Goal: Transaction & Acquisition: Purchase product/service

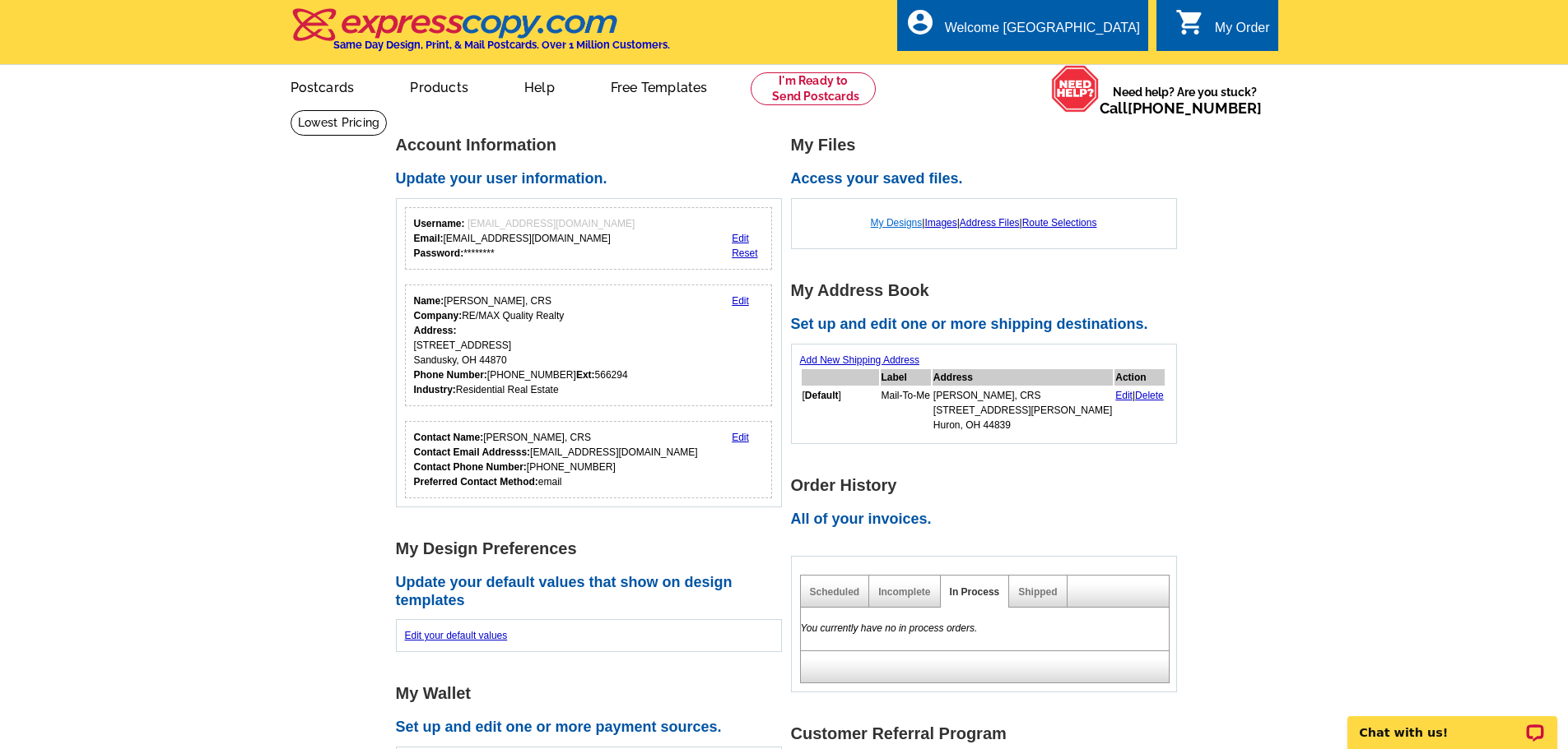
click at [895, 222] on link "My Designs" at bounding box center [897, 223] width 52 height 12
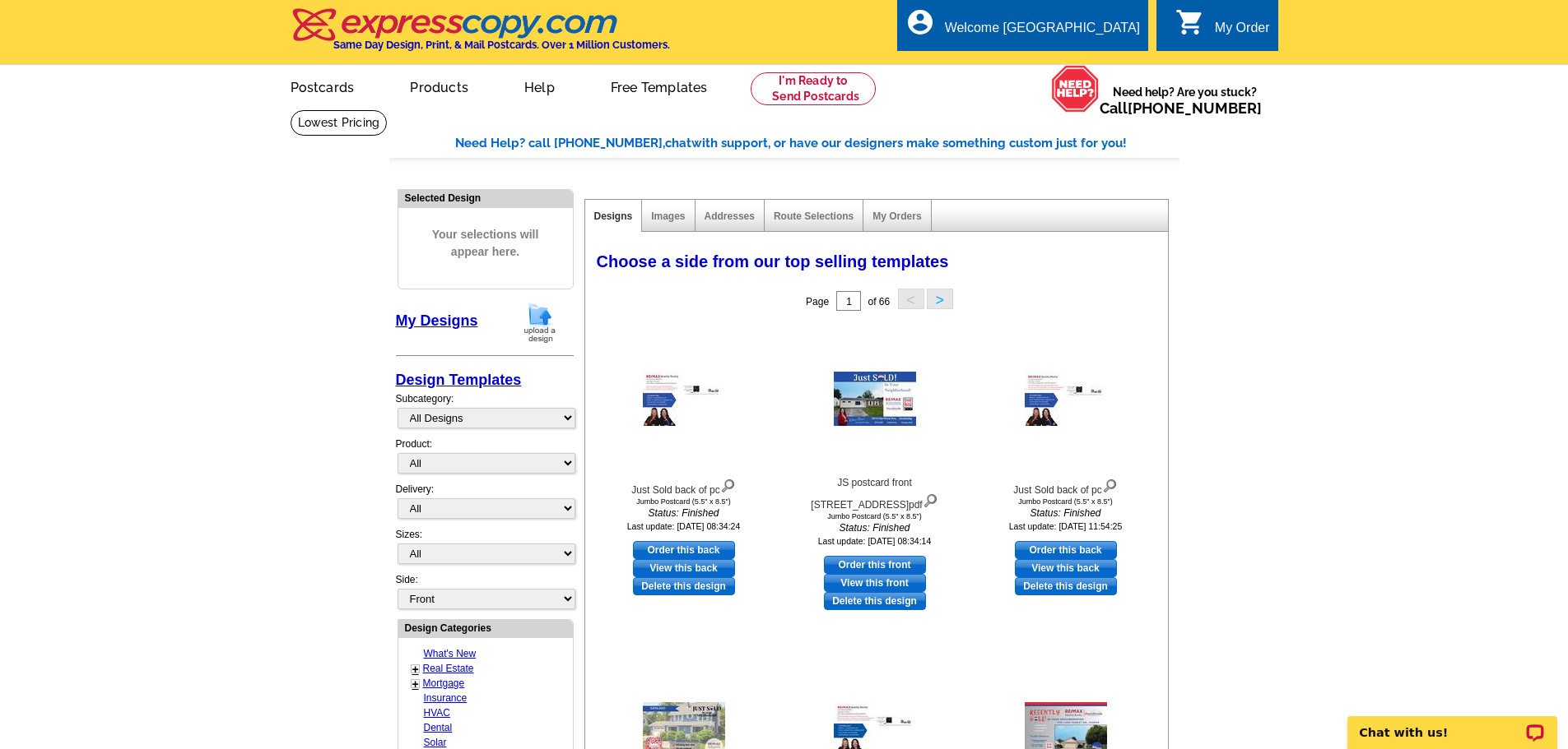
click at [537, 318] on img at bounding box center [539, 323] width 42 height 42
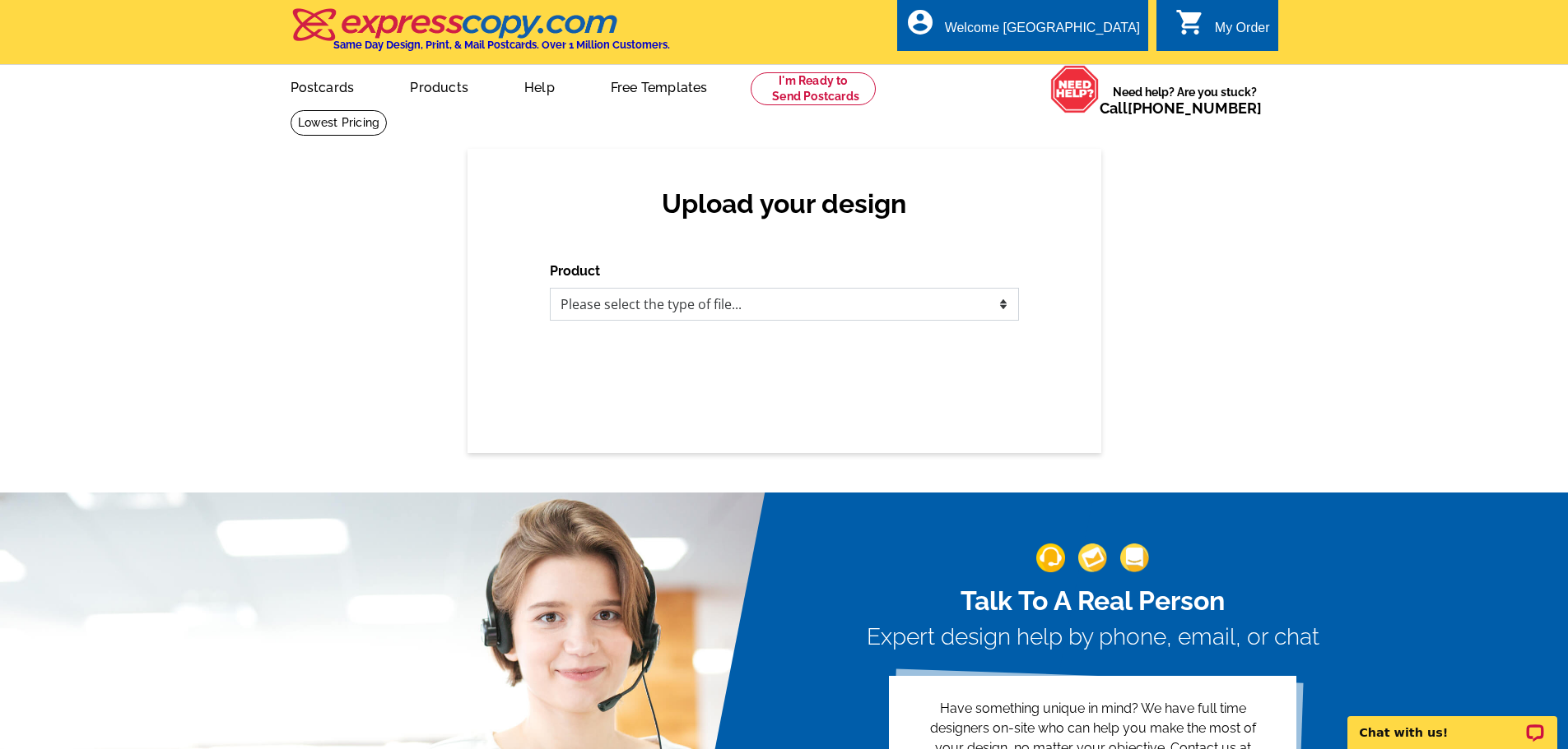
click at [902, 311] on select "Please select the type of file... Postcards Business Cards Letters and flyers G…" at bounding box center [784, 304] width 469 height 33
click at [713, 302] on select "Please select the type of file... Postcards Business Cards Letters and flyers G…" at bounding box center [784, 304] width 469 height 33
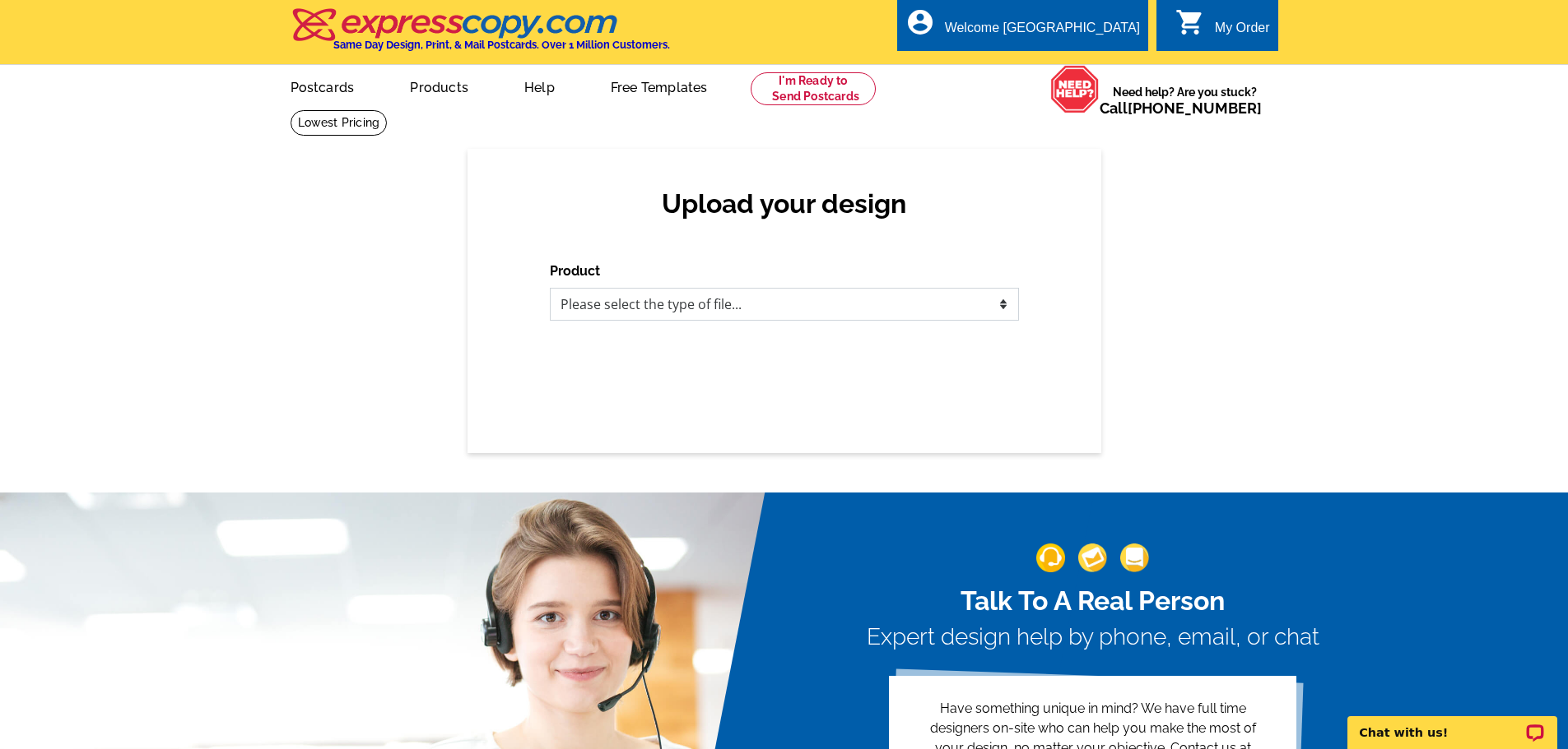
click at [713, 302] on select "Please select the type of file... Postcards Business Cards Letters and flyers G…" at bounding box center [784, 304] width 469 height 33
click at [695, 311] on select "Please select the type of file... Postcards Business Cards Letters and flyers G…" at bounding box center [784, 304] width 469 height 33
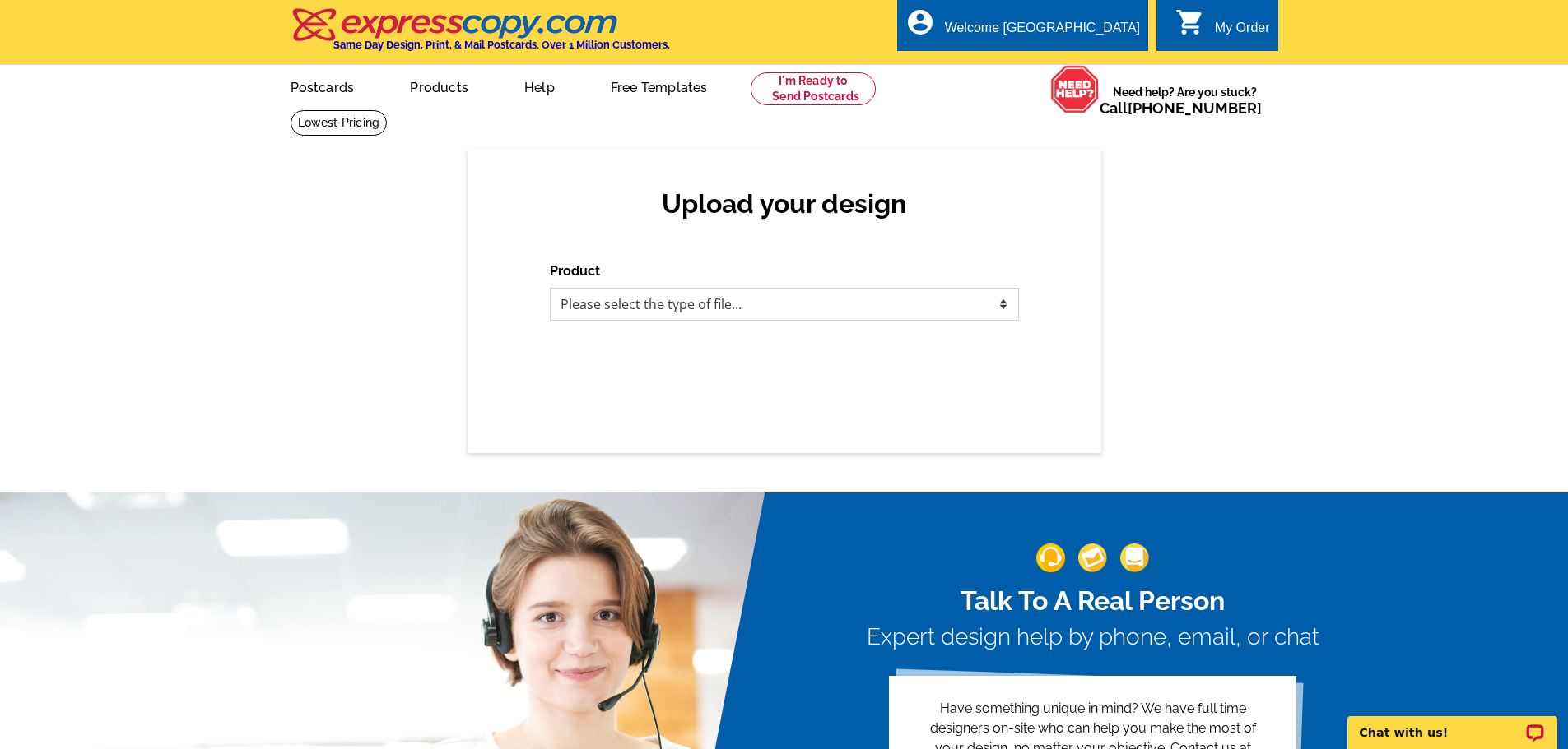
click at [700, 295] on select "Please select the type of file... Postcards Business Cards Letters and flyers G…" at bounding box center [784, 304] width 469 height 33
select select "1"
click at [550, 288] on select "Please select the type of file... Postcards Business Cards Letters and flyers G…" at bounding box center [784, 304] width 469 height 33
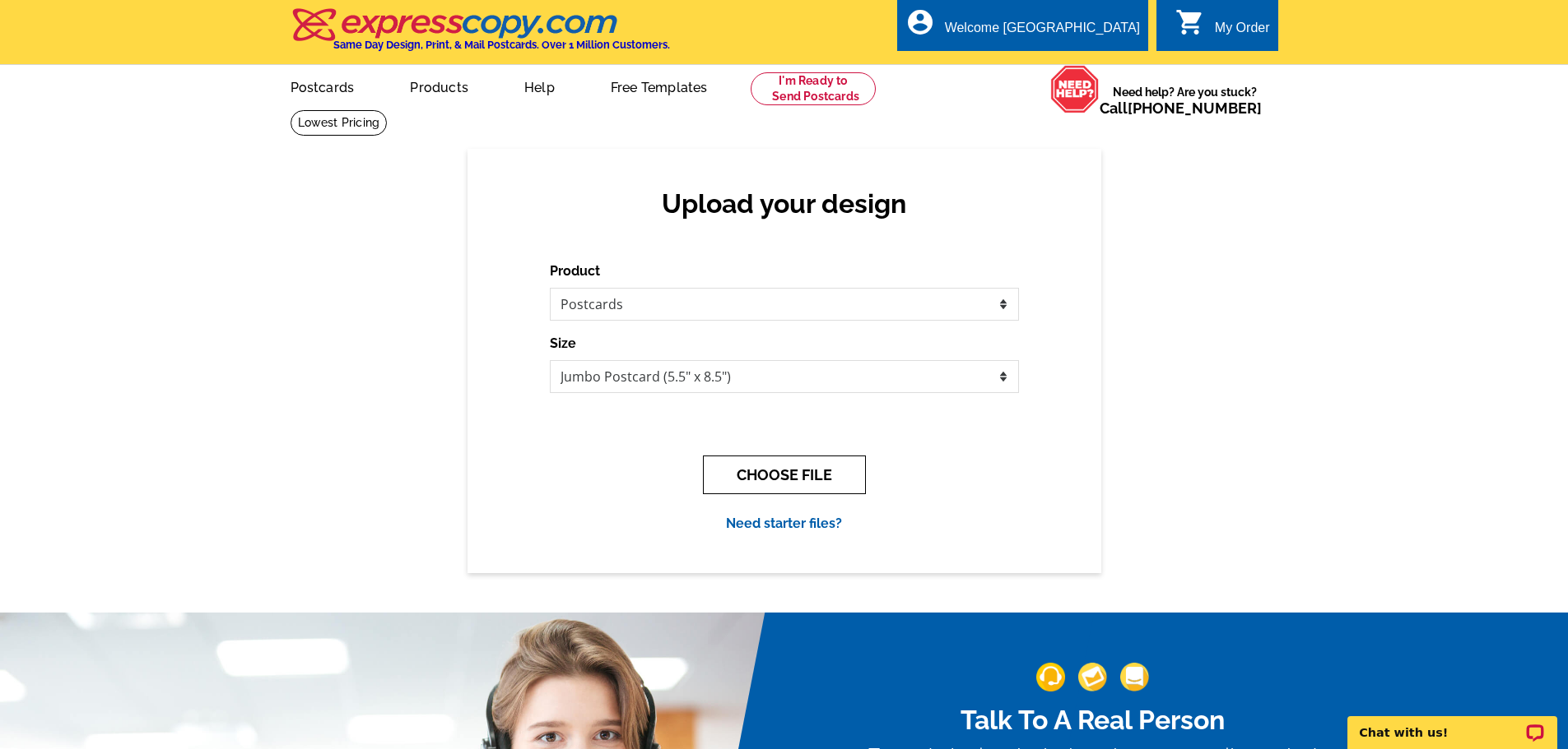
click at [723, 481] on button "CHOOSE FILE" at bounding box center [784, 475] width 163 height 39
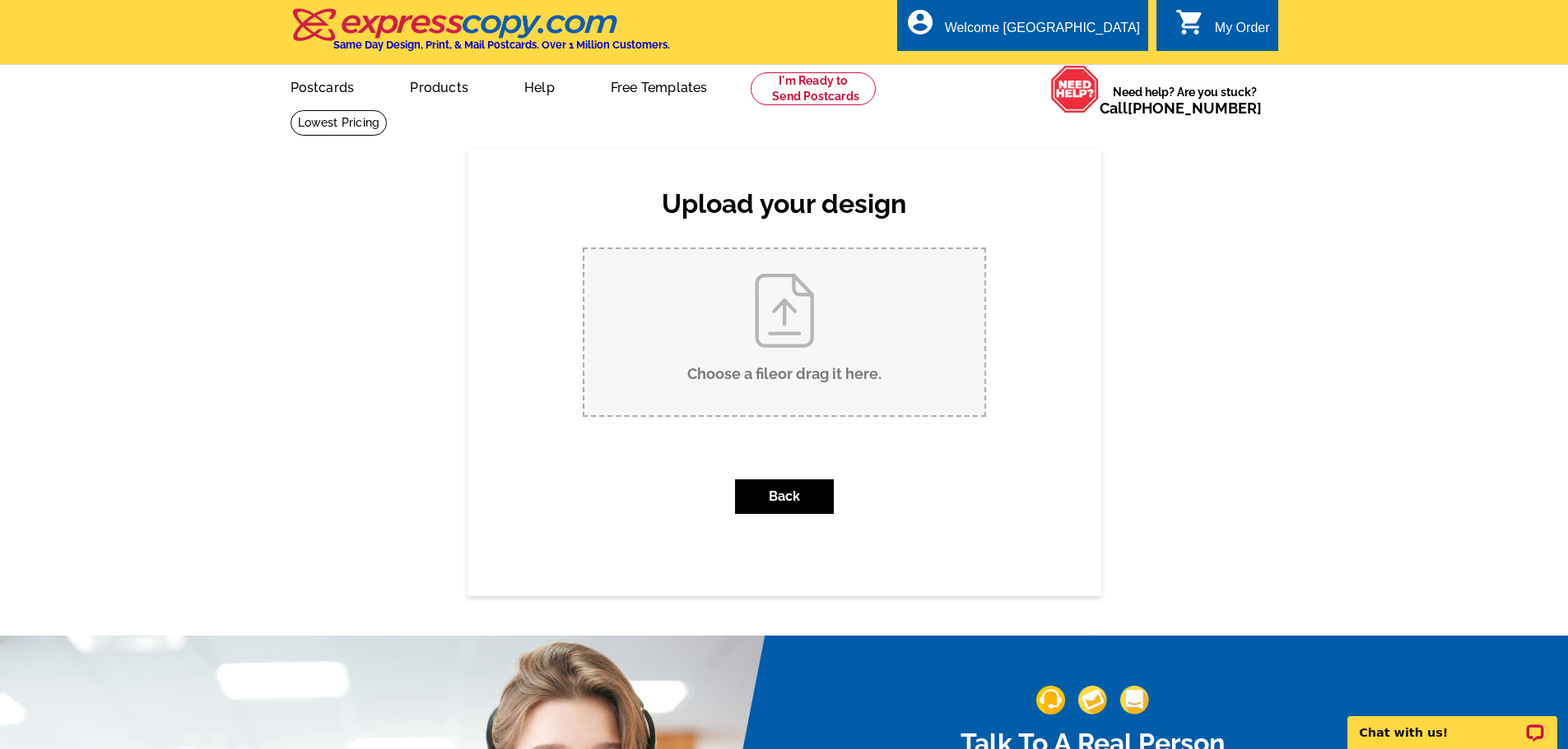
click at [749, 356] on input "Choose a file or drag it here ." at bounding box center [784, 333] width 400 height 166
type input "C:\fakepath\JS POST CARD .pdf"
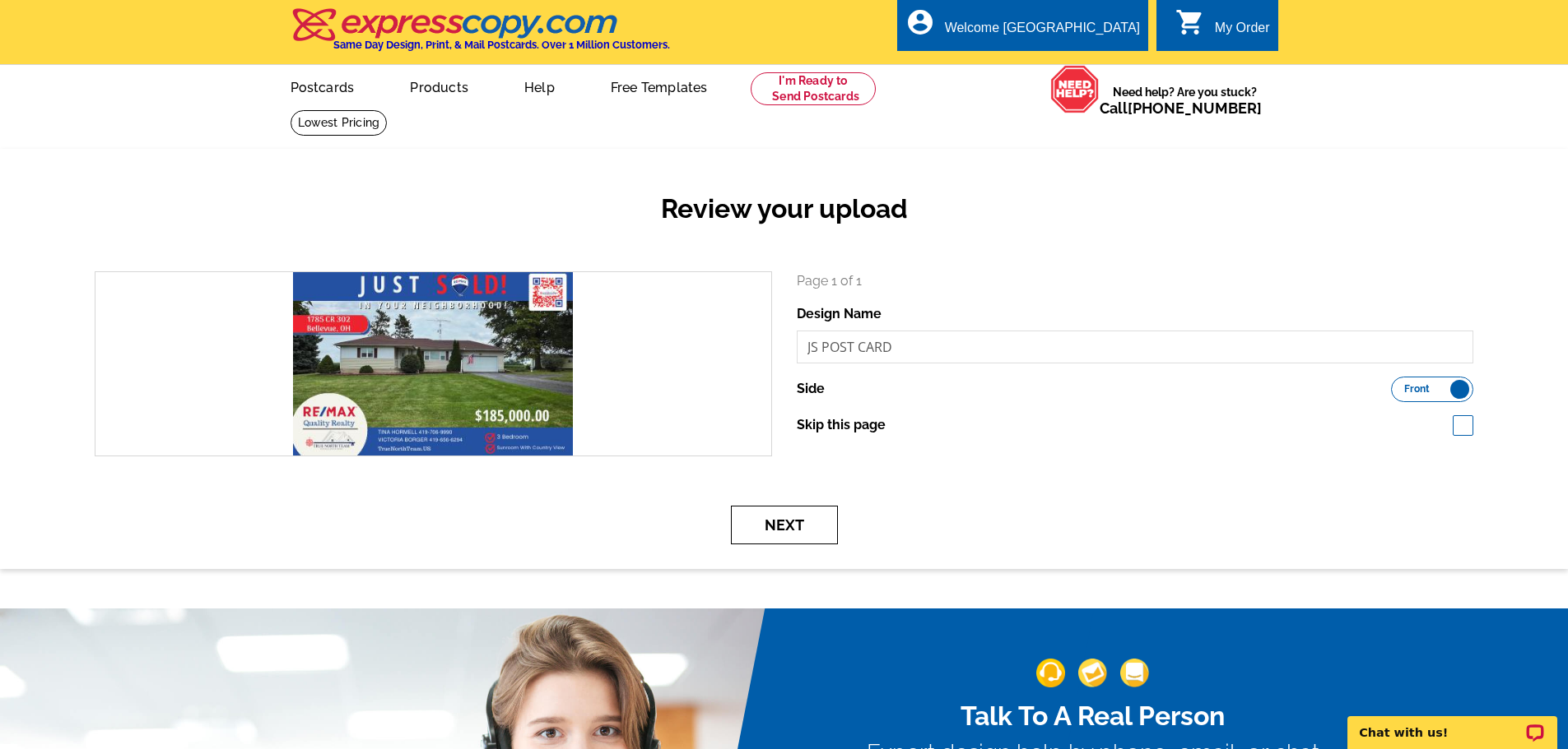
click at [814, 524] on button "Next" at bounding box center [784, 525] width 107 height 39
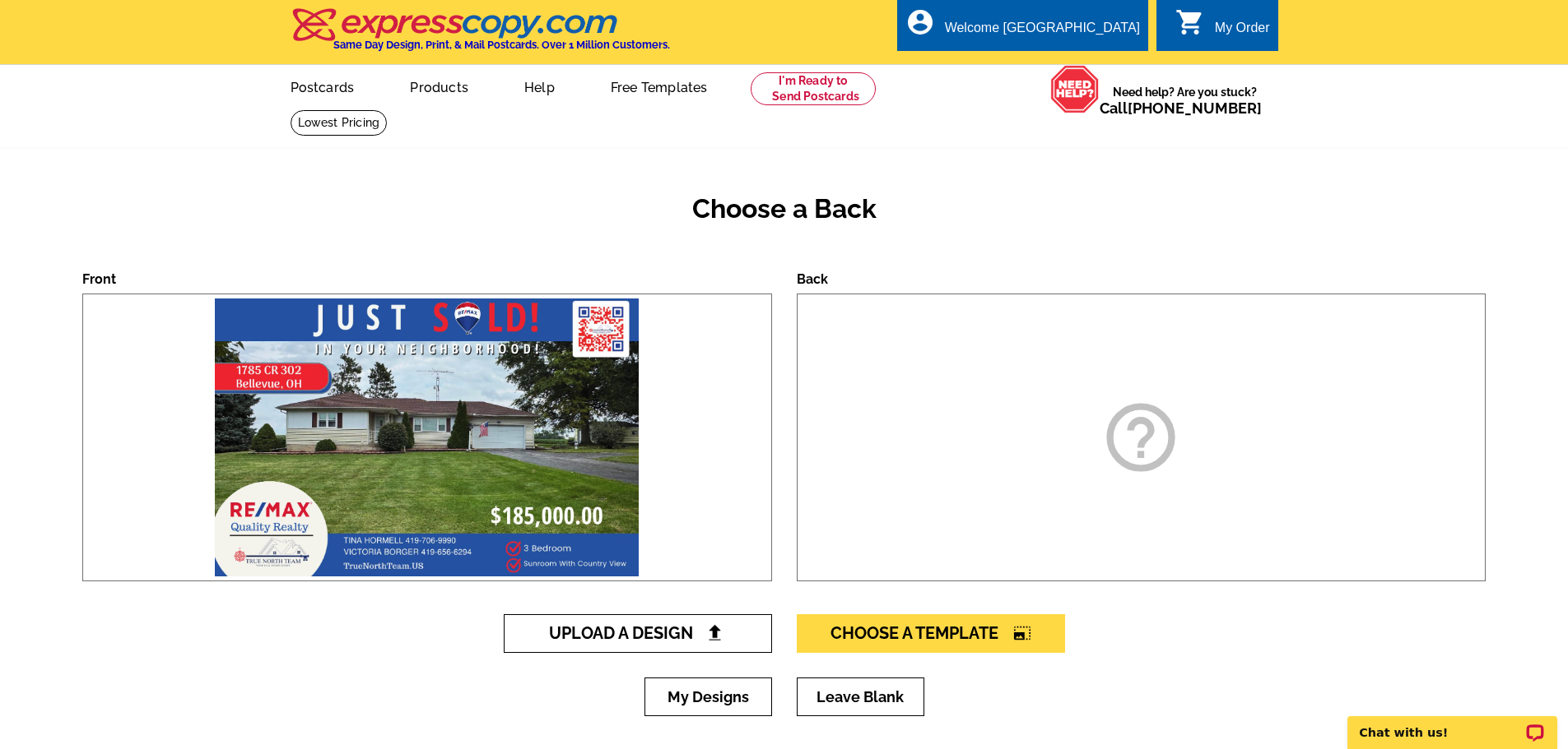
click at [679, 637] on span "Upload A Design" at bounding box center [637, 633] width 177 height 20
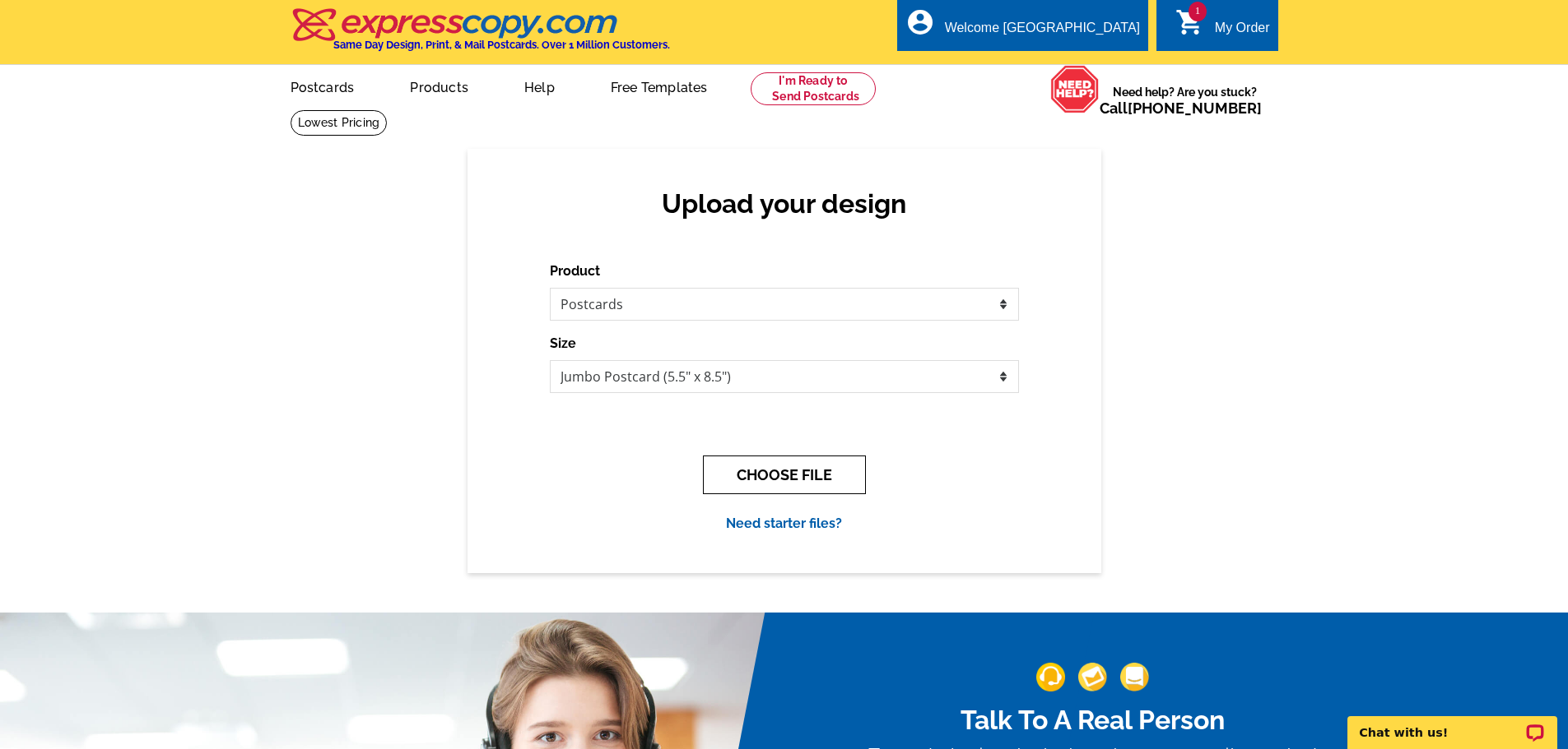
click at [769, 472] on button "CHOOSE FILE" at bounding box center [784, 475] width 163 height 39
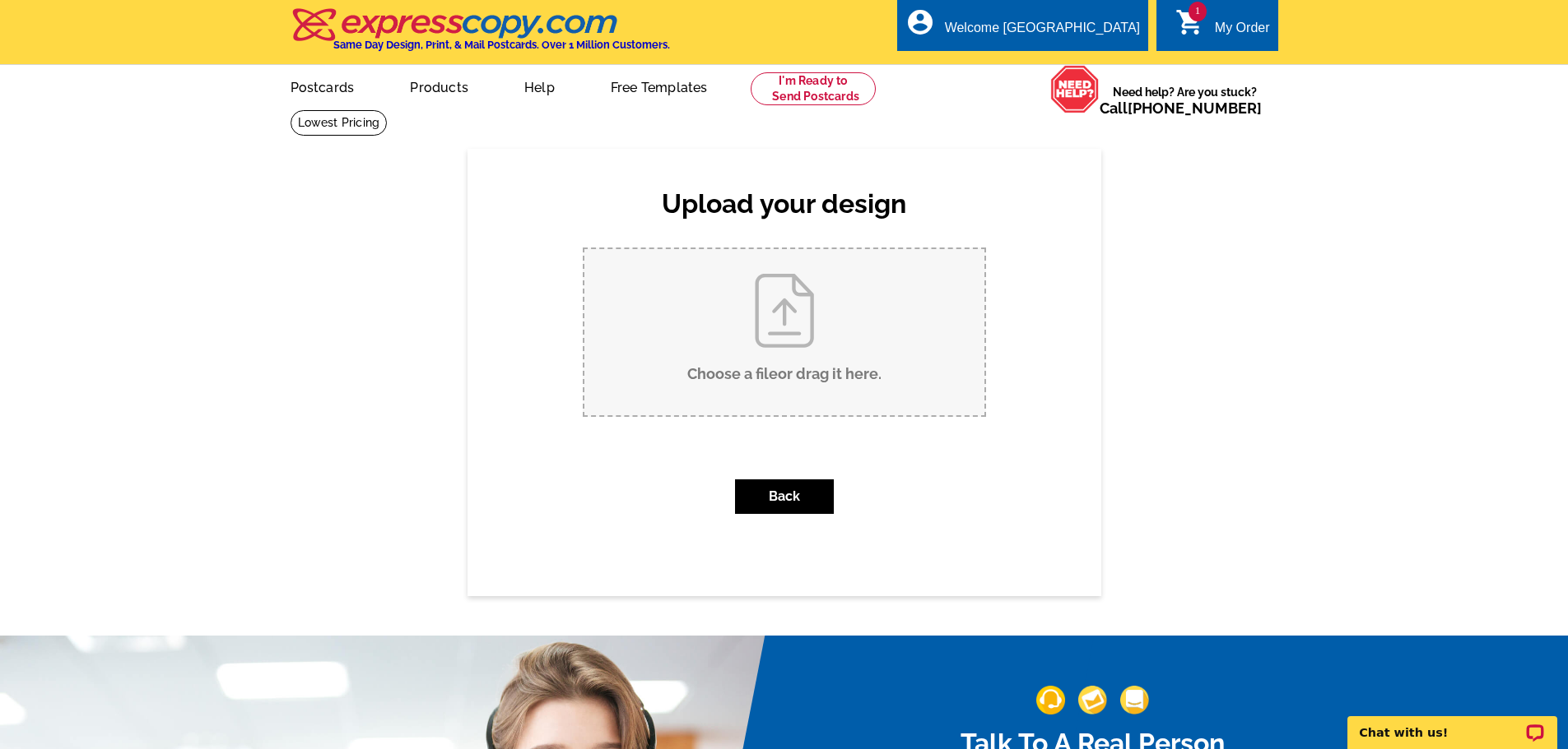
click at [787, 352] on input "Choose a file or drag it here ." at bounding box center [784, 333] width 400 height 166
type input "C:\fakepath\Just Sold back of pc.pdf"
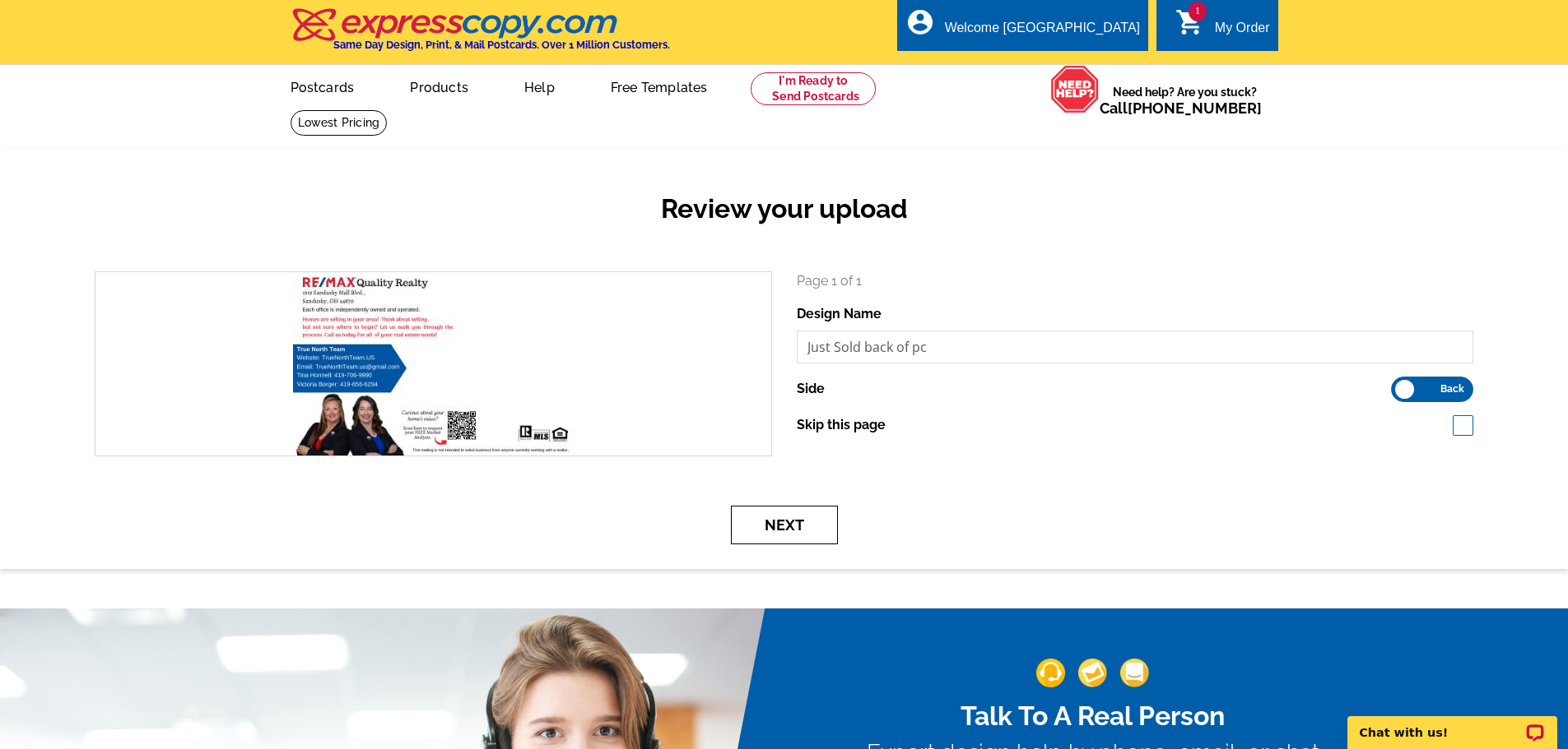
click at [784, 532] on button "Next" at bounding box center [784, 525] width 107 height 39
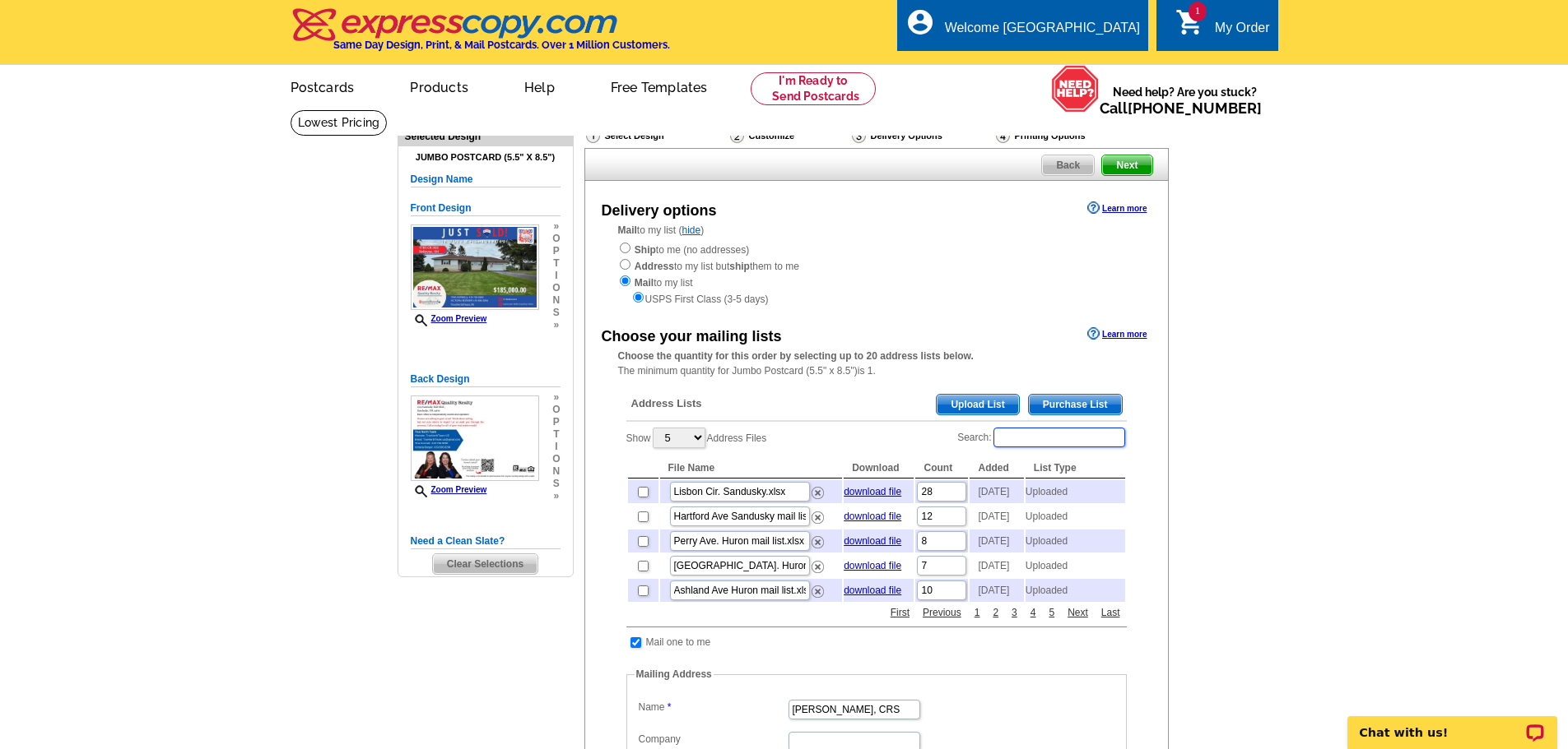
click at [1014, 438] on input "Search:" at bounding box center [1059, 438] width 131 height 20
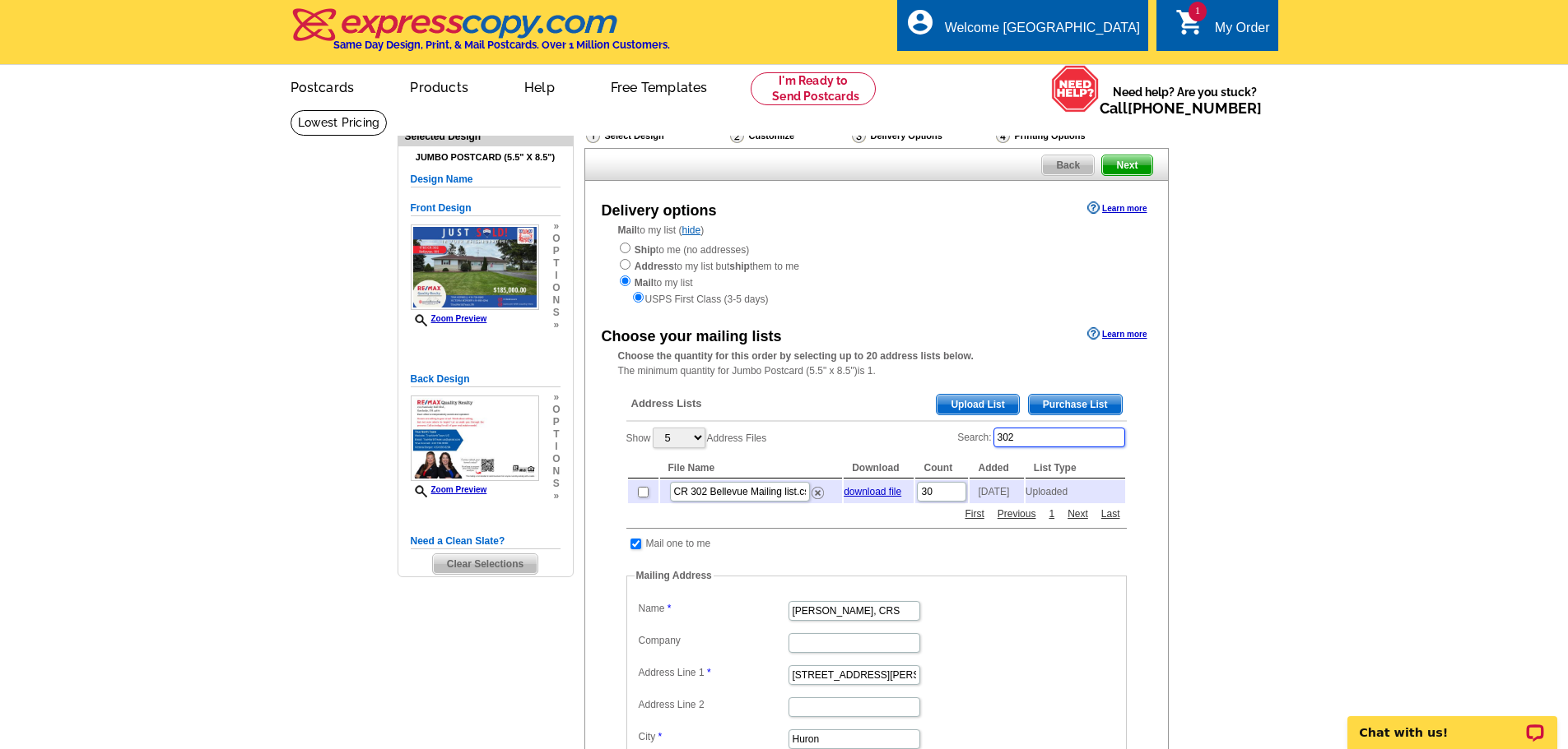
type input "302"
click at [643, 498] on input "checkbox" at bounding box center [643, 492] width 11 height 11
checkbox input "true"
click at [644, 492] on input "checkbox" at bounding box center [643, 492] width 11 height 11
checkbox input "false"
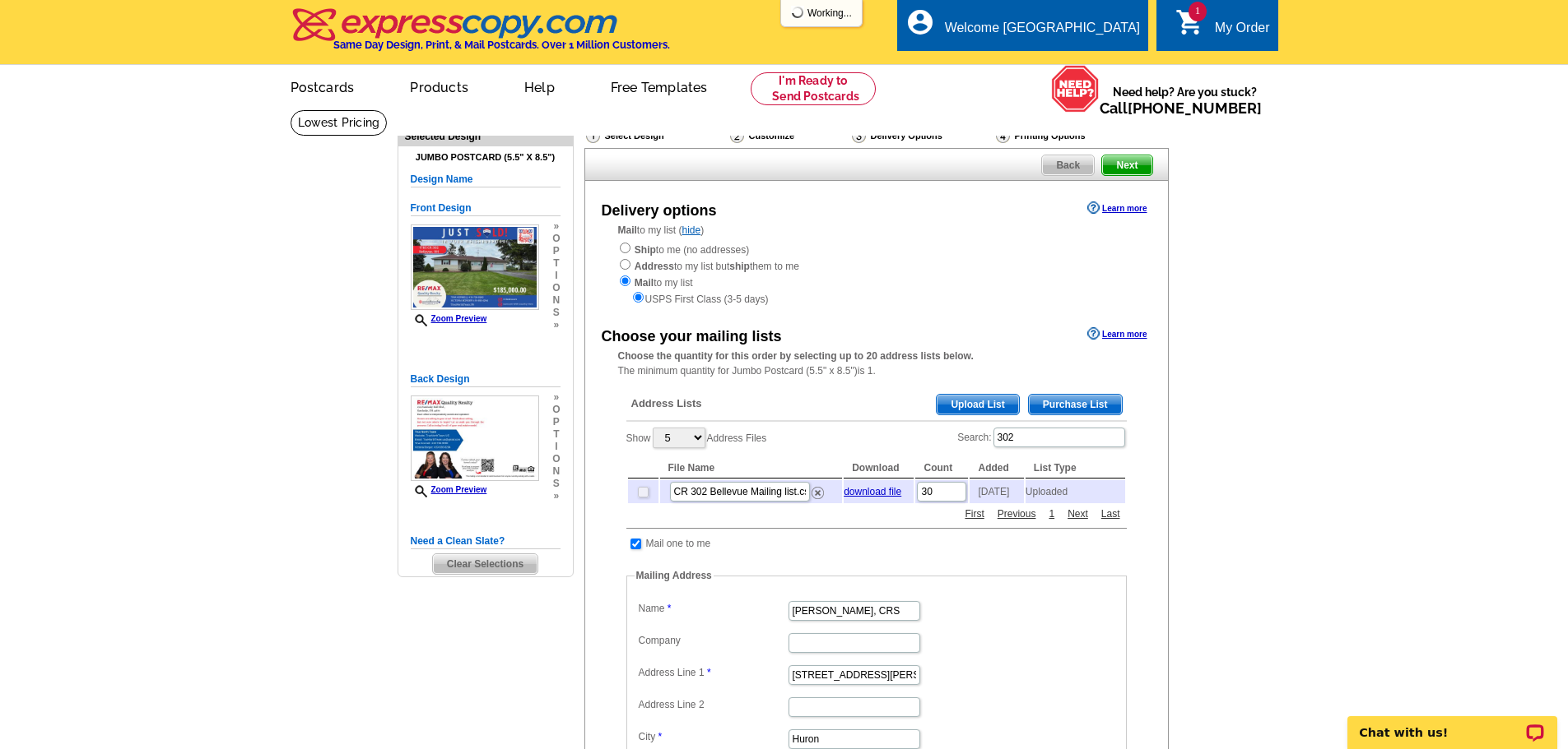
click at [966, 402] on span "Upload List" at bounding box center [977, 405] width 82 height 20
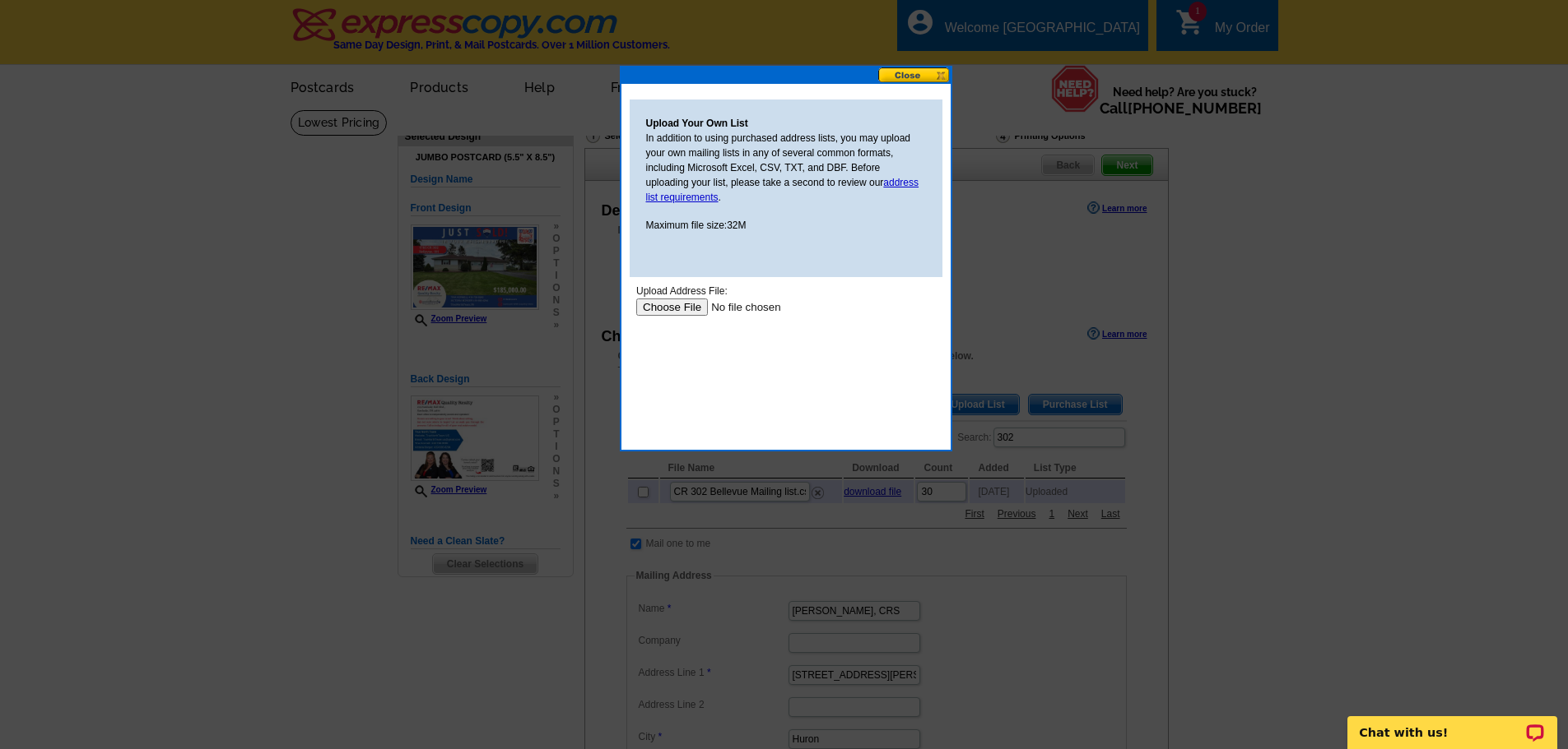
click at [682, 311] on input "file" at bounding box center [739, 307] width 208 height 17
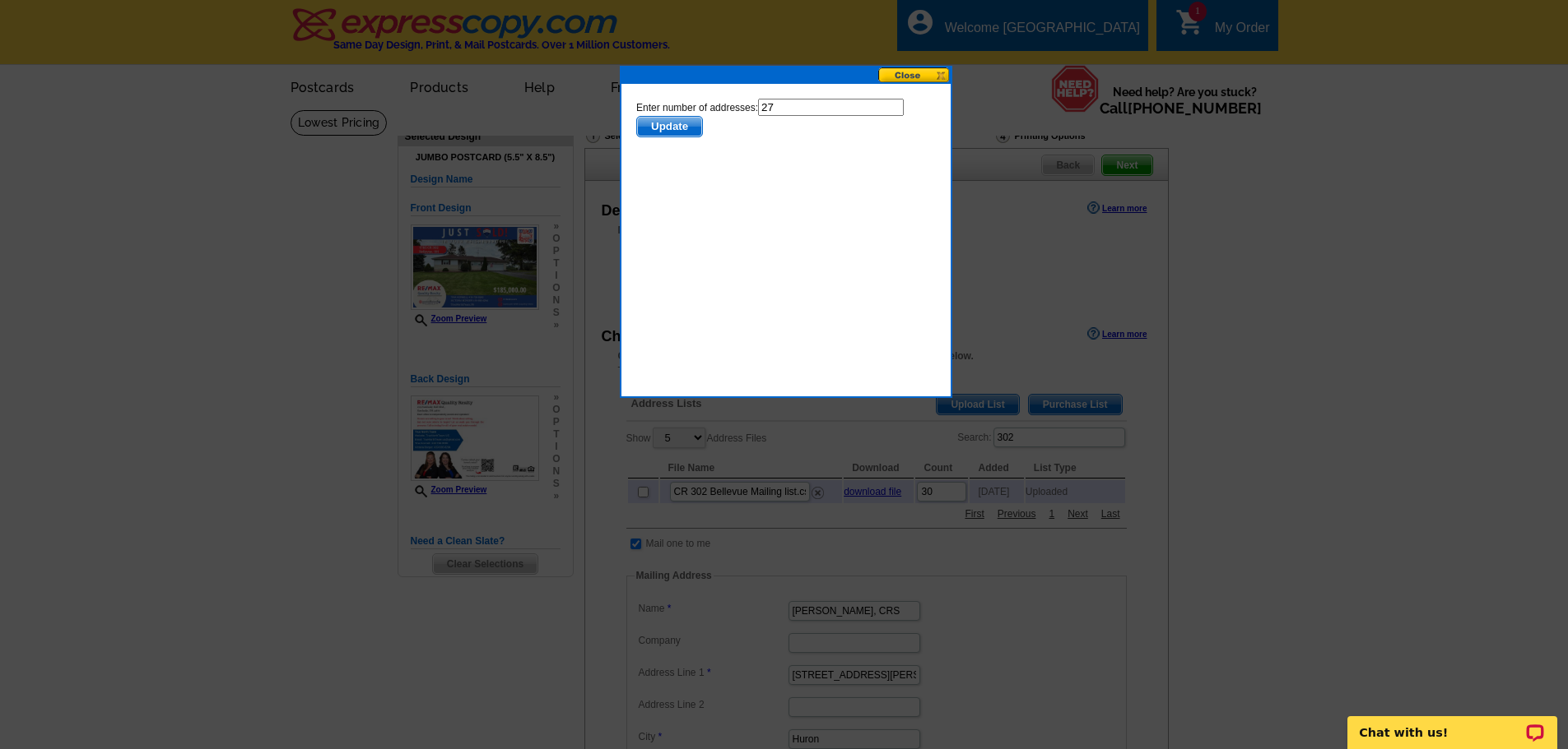
click at [680, 119] on span "Update" at bounding box center [669, 127] width 65 height 20
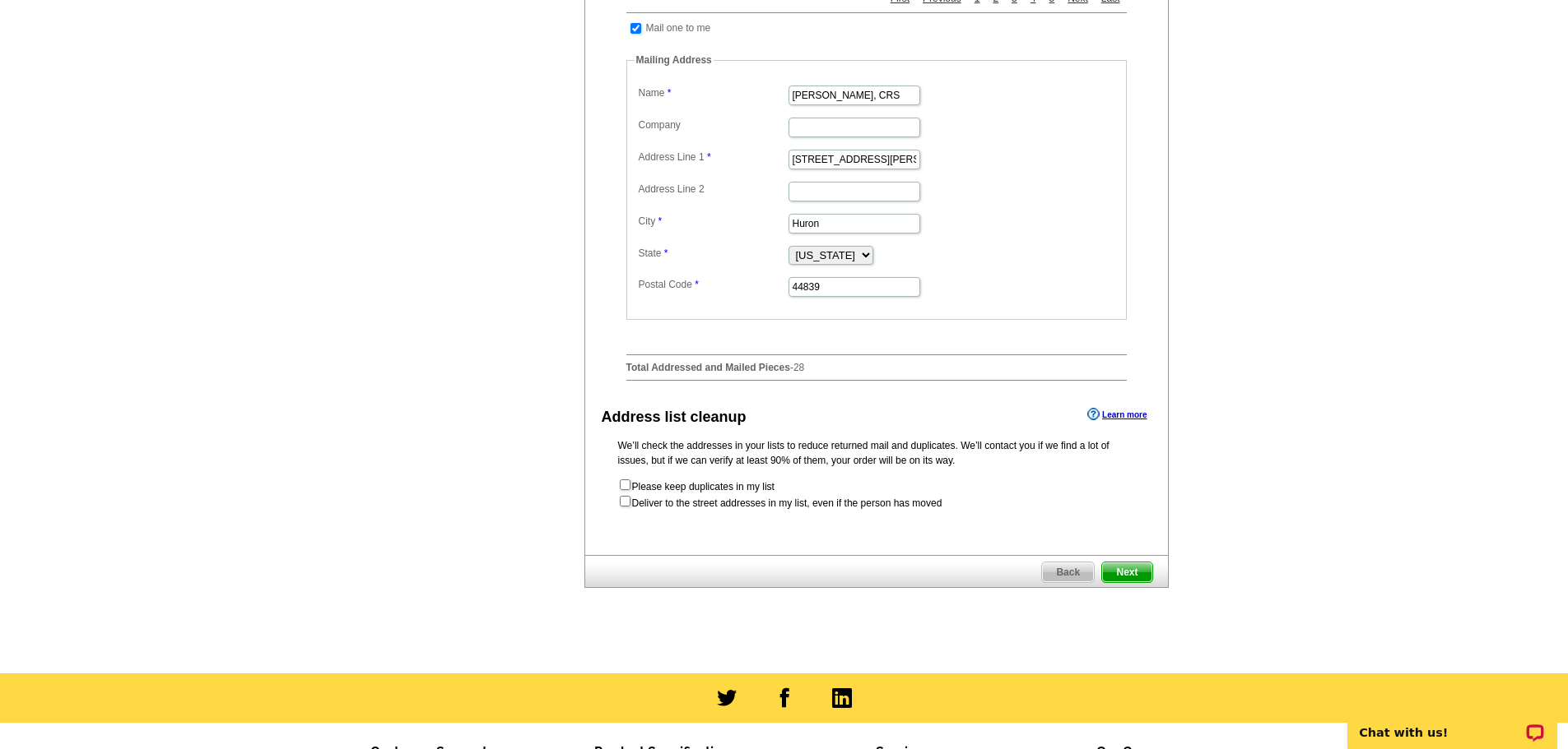
scroll to position [658, 0]
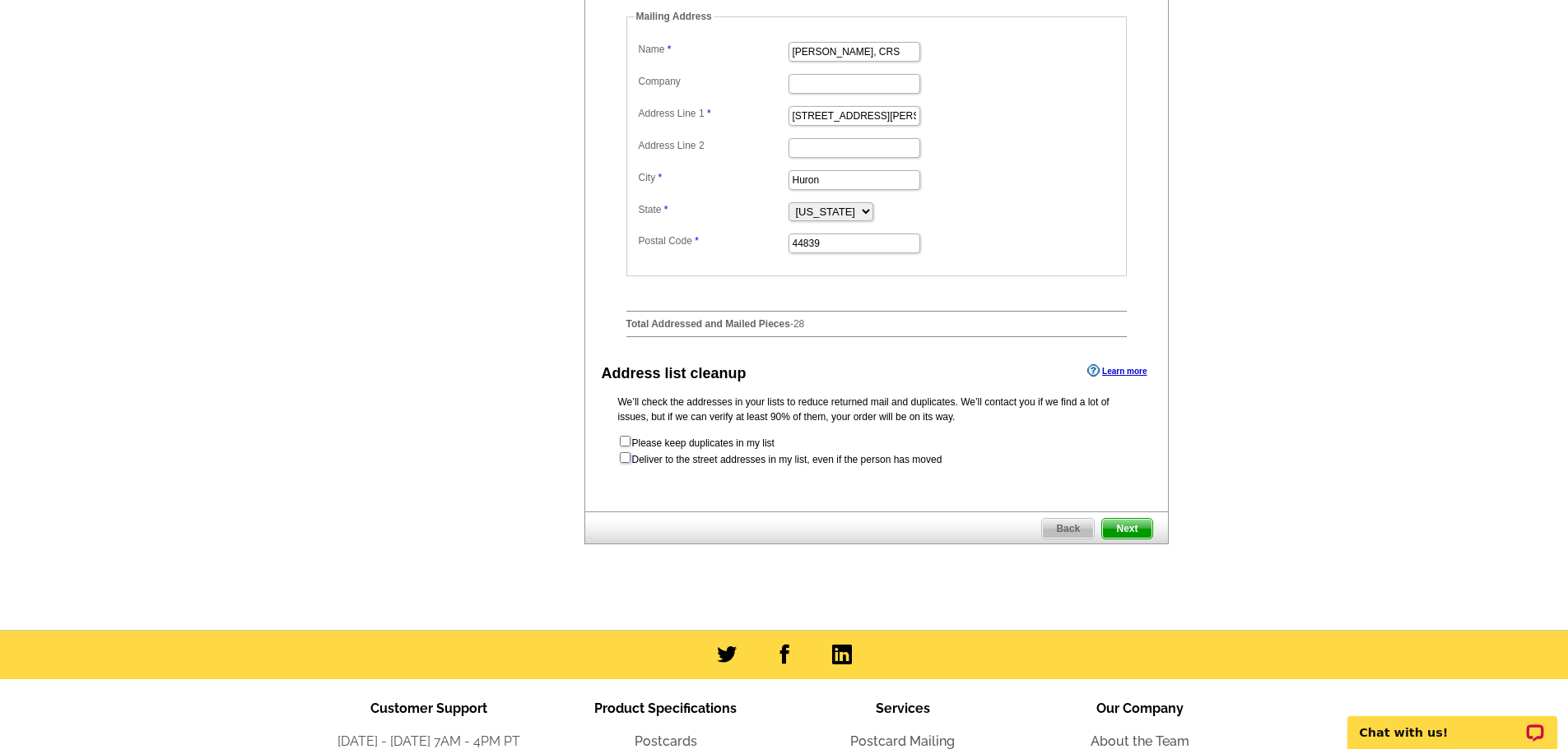
click at [626, 463] on input "checkbox" at bounding box center [625, 457] width 11 height 11
checkbox input "false"
radio input "true"
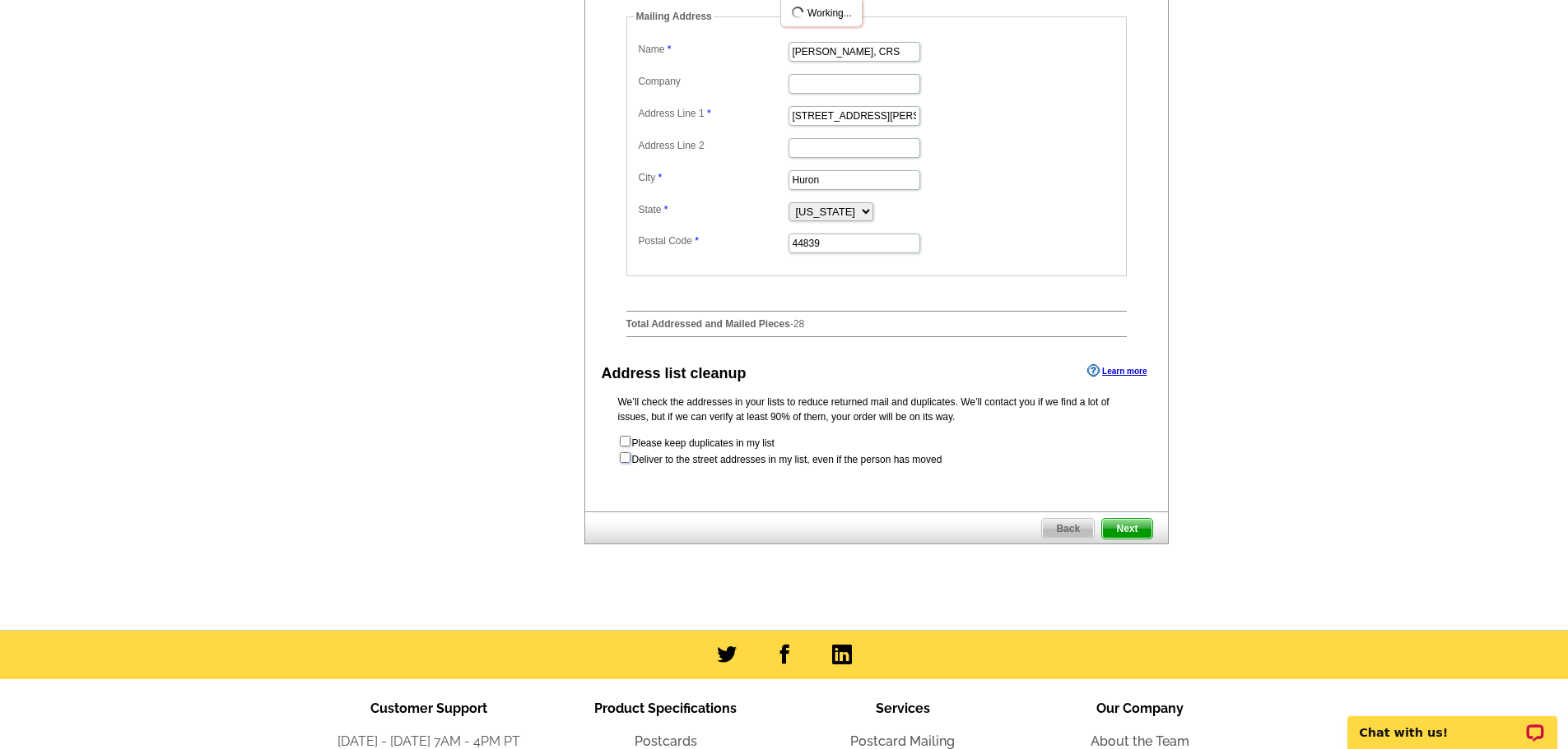
click at [626, 463] on input "checkbox" at bounding box center [625, 457] width 11 height 11
checkbox input "true"
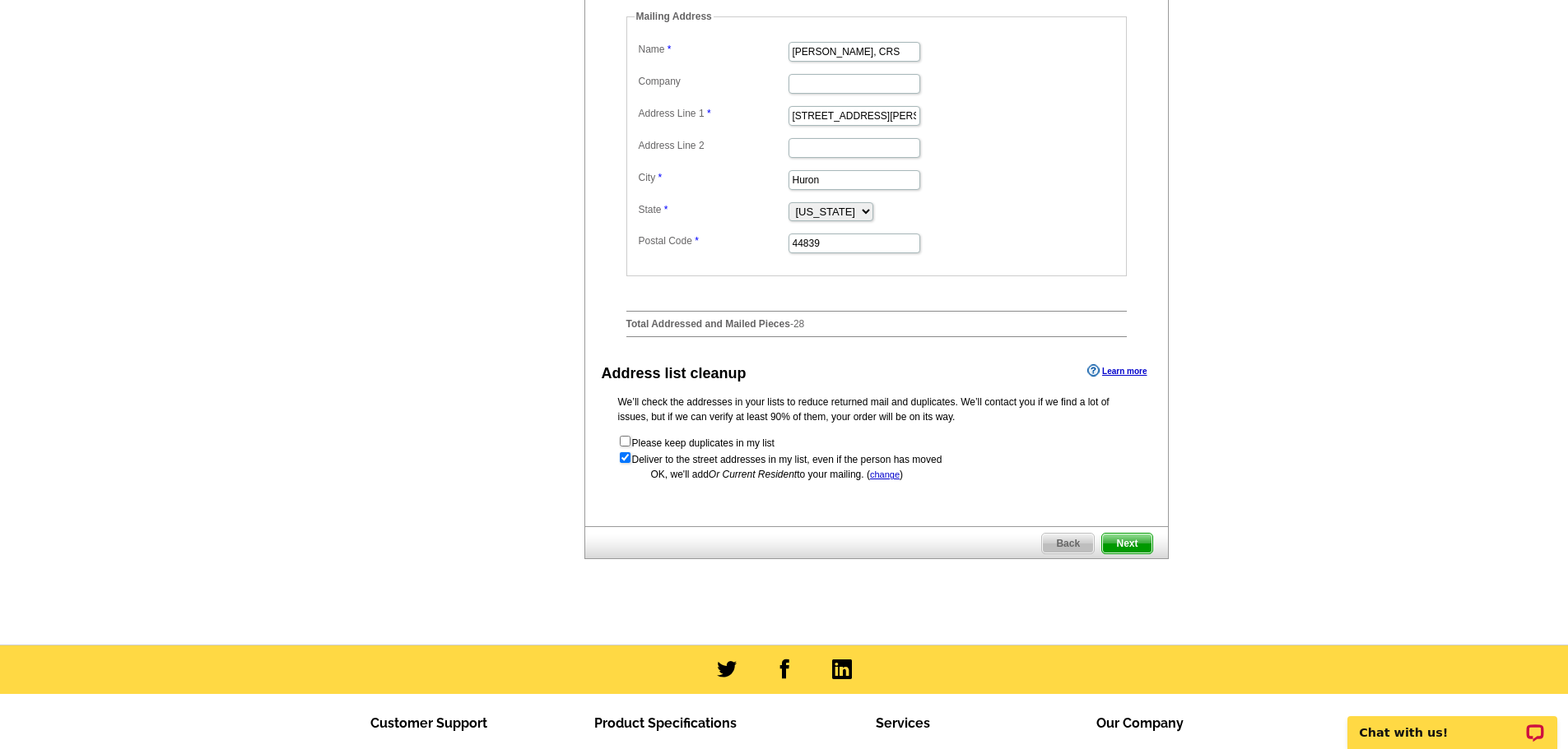
click at [1125, 554] on span "Next" at bounding box center [1126, 544] width 49 height 20
click at [1117, 554] on span "Next" at bounding box center [1126, 544] width 49 height 20
click at [1121, 554] on span "Next" at bounding box center [1126, 544] width 49 height 20
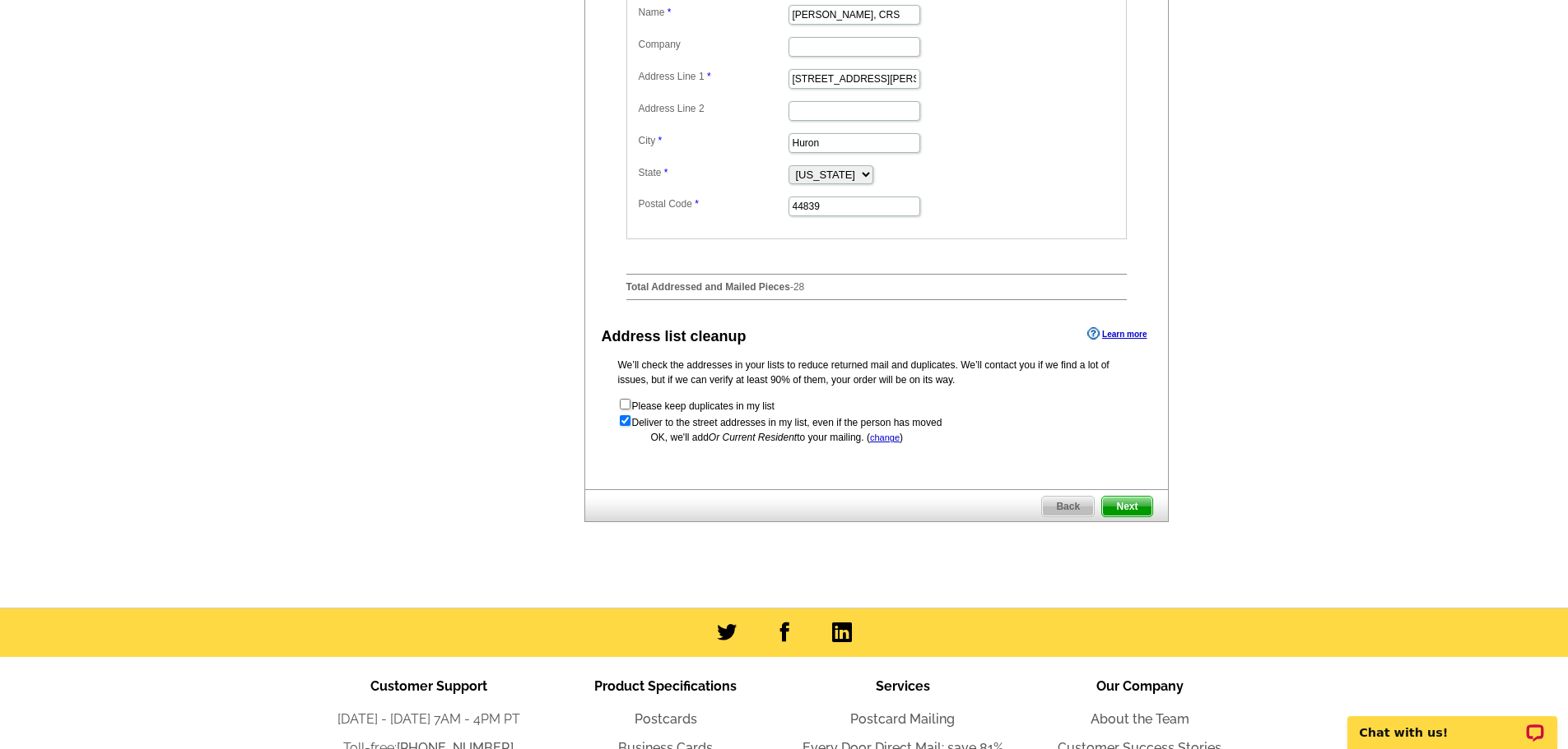
scroll to position [741, 0]
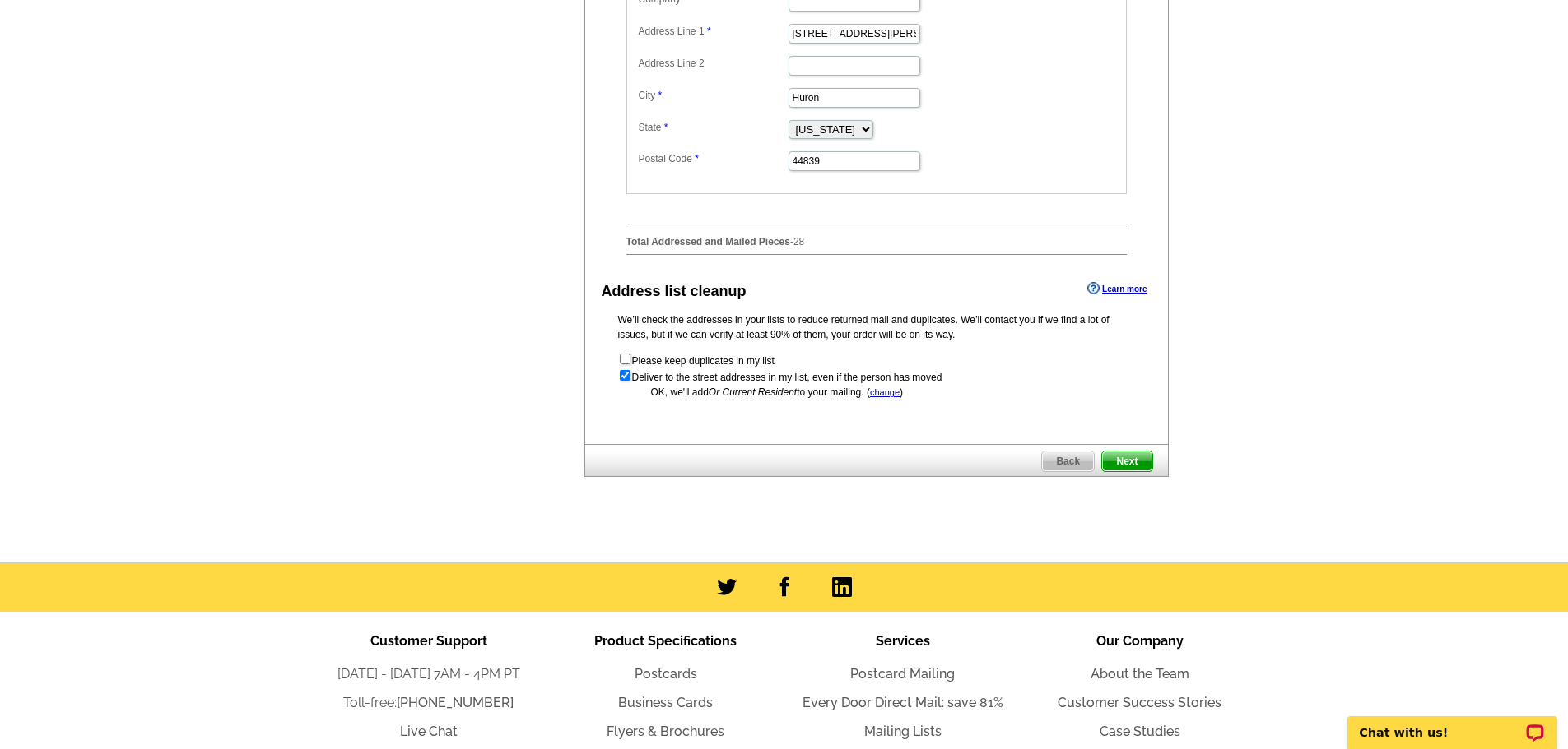
click at [1120, 471] on span "Next" at bounding box center [1126, 461] width 49 height 20
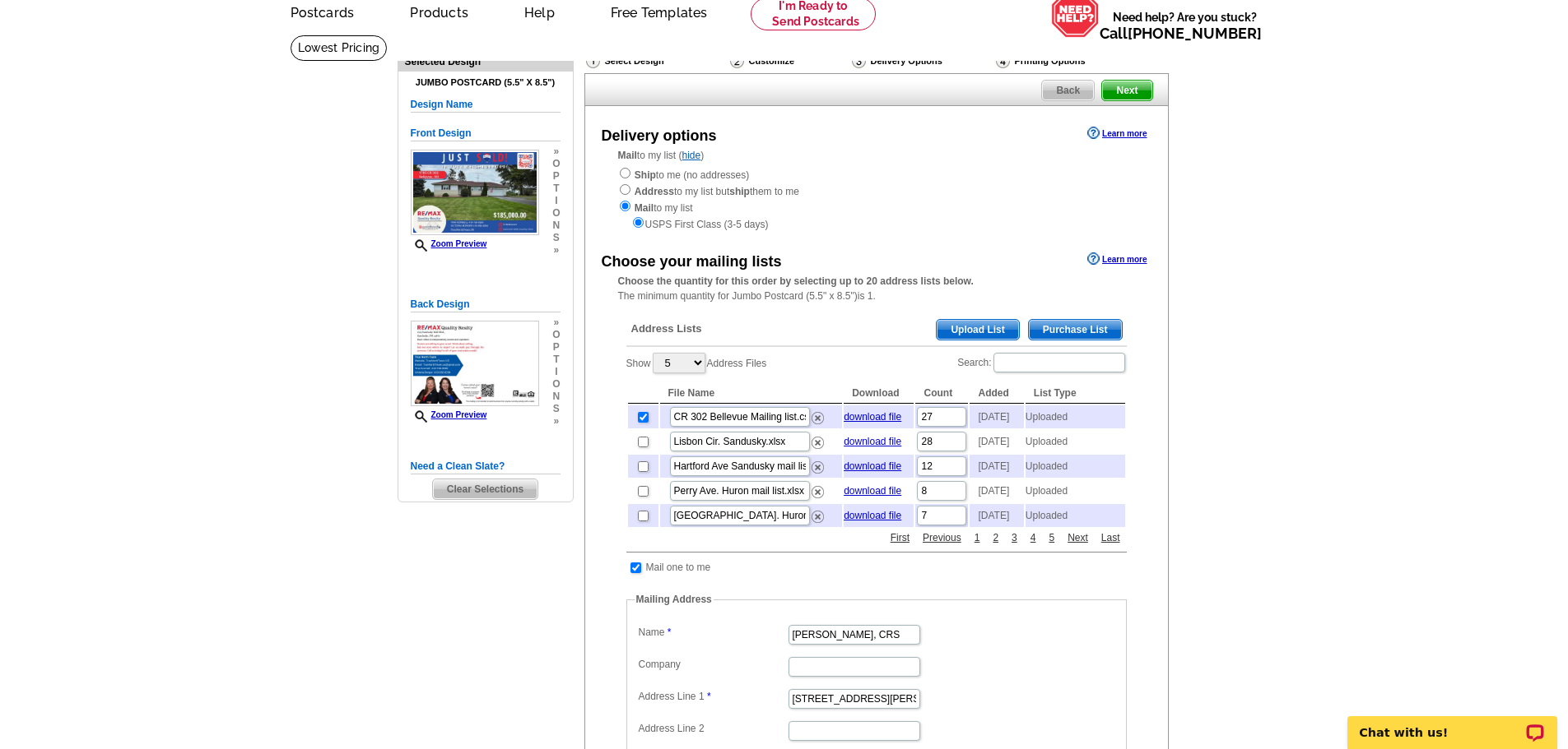
scroll to position [0, 0]
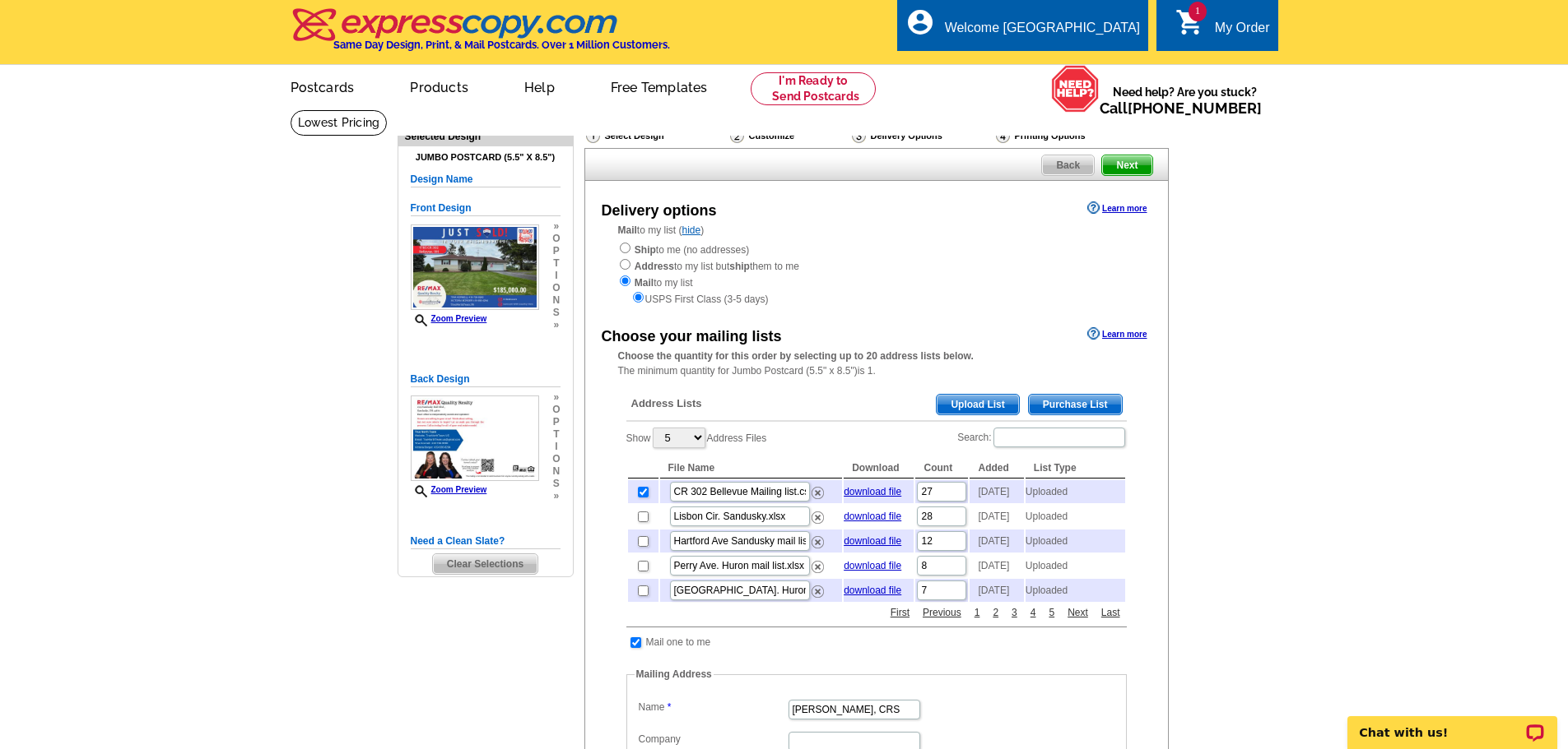
click at [1130, 164] on span "Next" at bounding box center [1126, 165] width 49 height 20
click at [1111, 160] on span "Next" at bounding box center [1126, 165] width 49 height 20
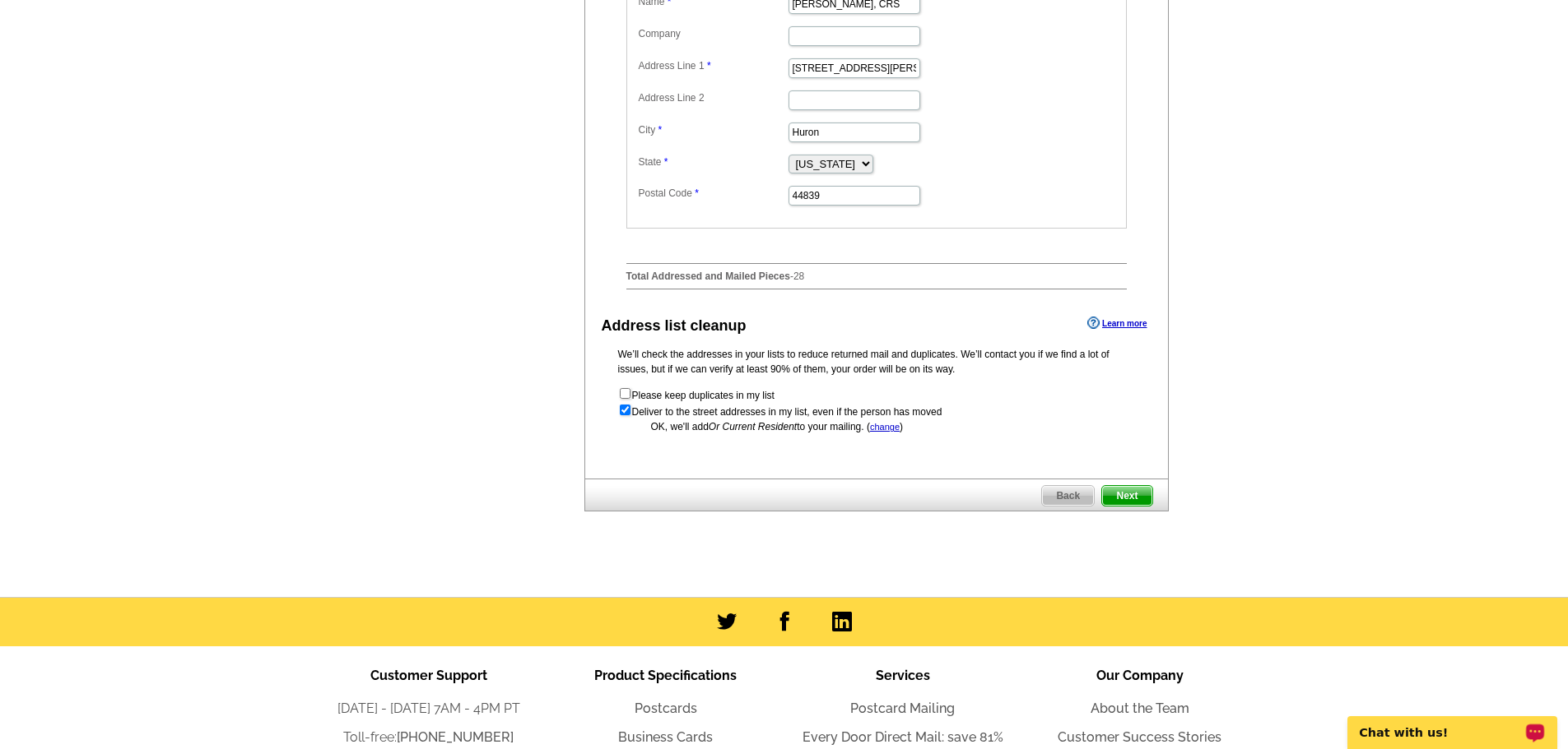
scroll to position [939, 0]
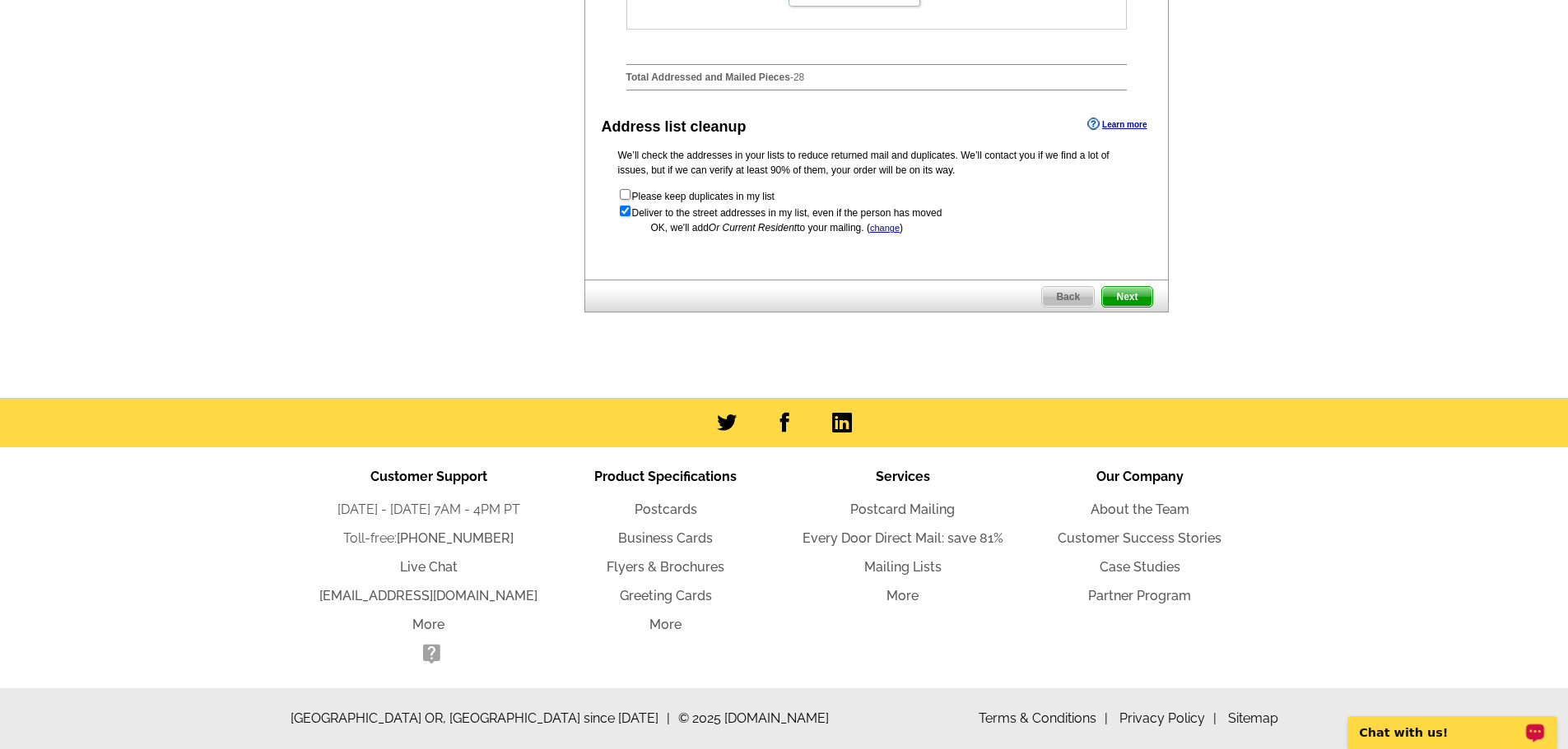
click at [1125, 295] on span "Next" at bounding box center [1126, 297] width 49 height 20
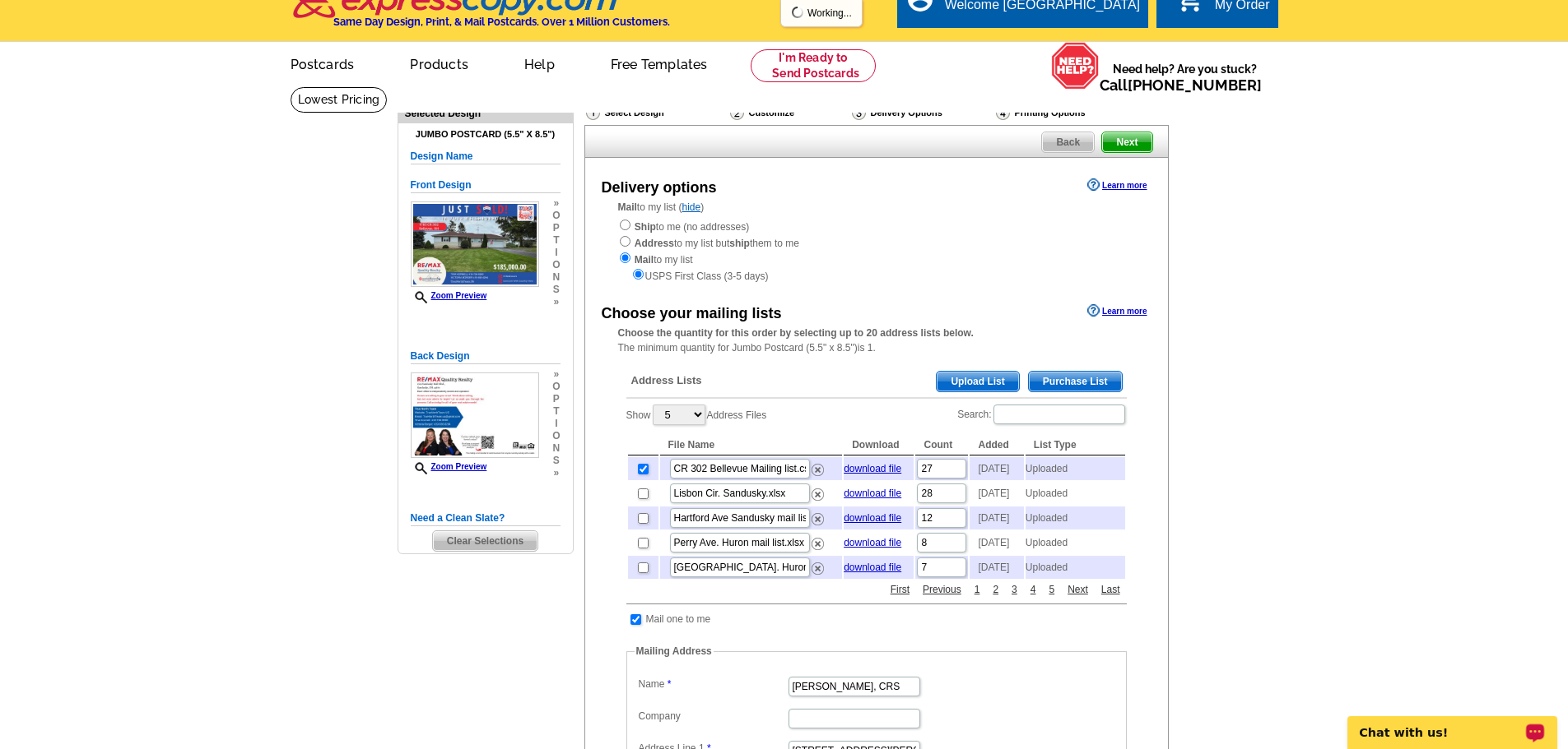
scroll to position [0, 0]
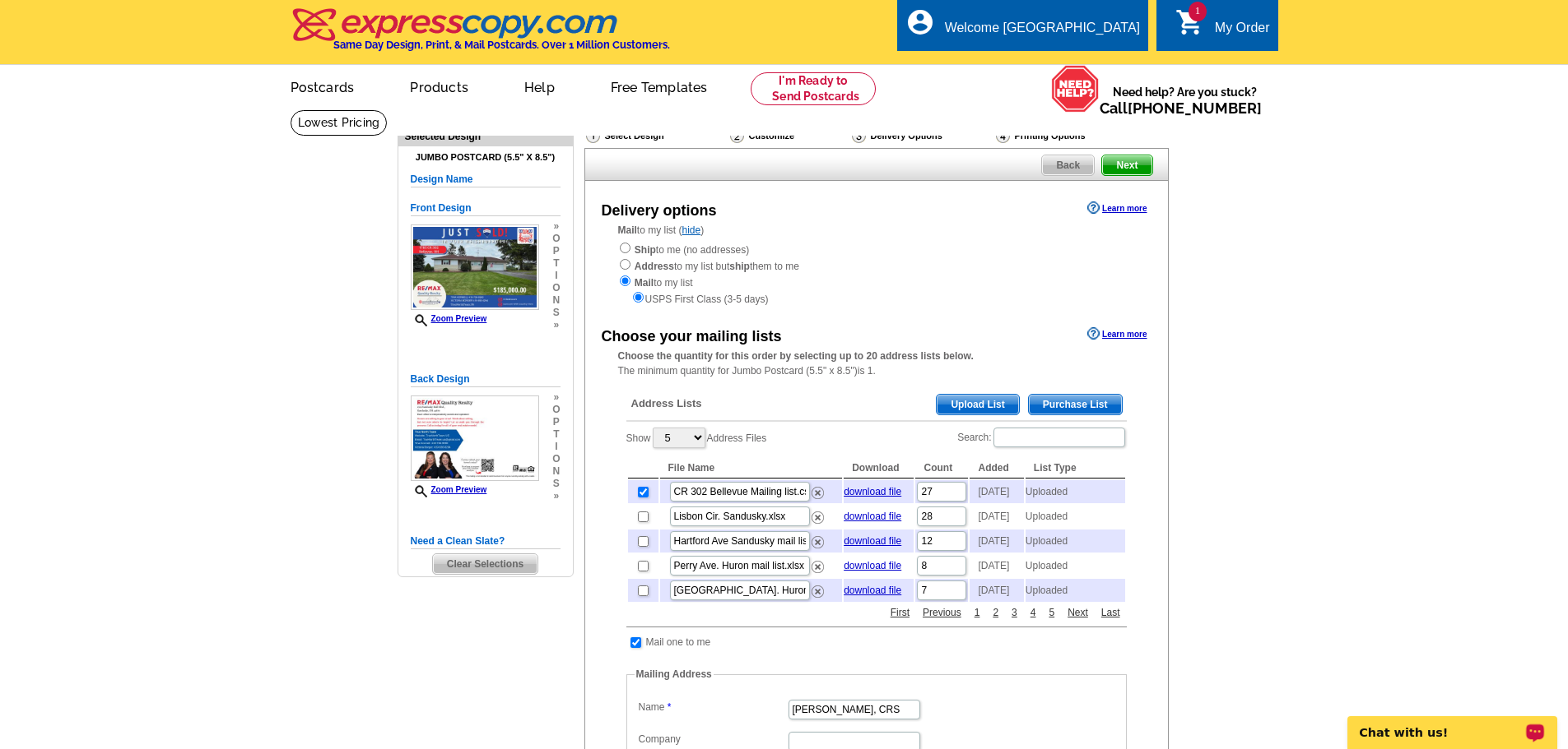
click at [1426, 734] on p "Chat with us!" at bounding box center [1442, 733] width 163 height 13
click at [16, 299] on main "Need Help? call 800-260-5887, chat with support, or have our designers make som…" at bounding box center [784, 707] width 1568 height 1194
drag, startPoint x: 2, startPoint y: 553, endPoint x: 6, endPoint y: 598, distance: 45.2
click at [6, 598] on main "Need Help? call 800-260-5887, chat with support, or have our designers make som…" at bounding box center [784, 707] width 1568 height 1194
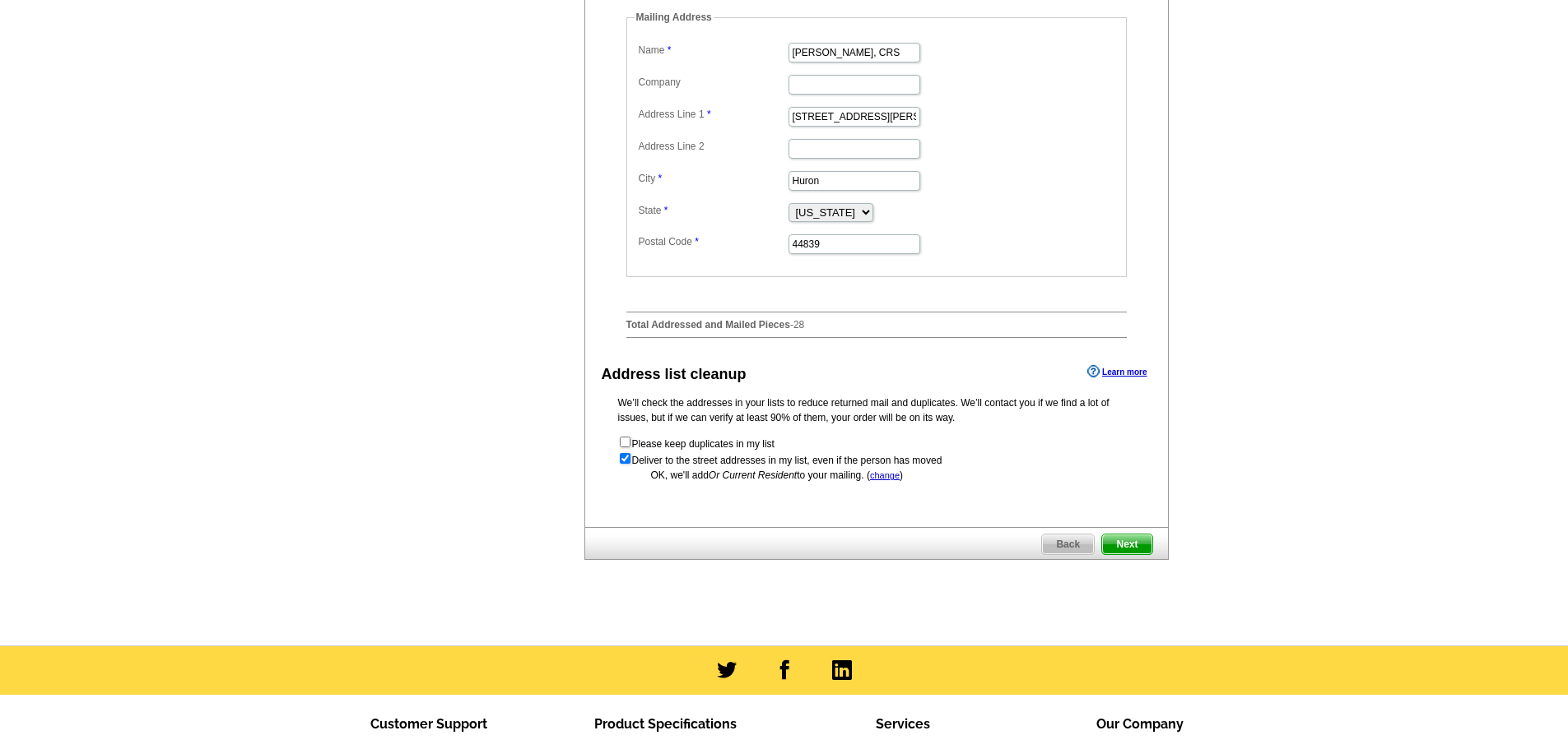
scroll to position [658, 0]
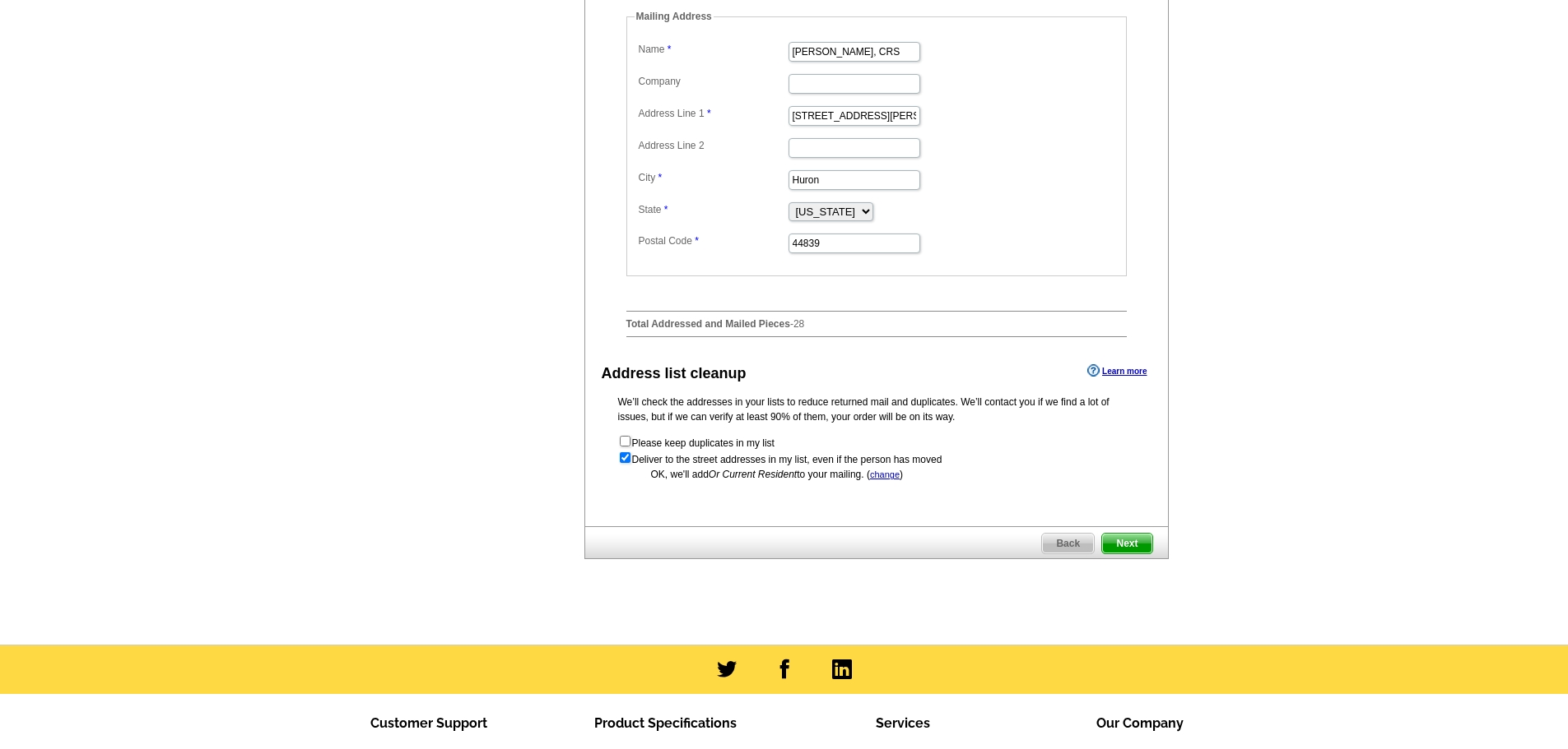
click at [1120, 554] on span "Next" at bounding box center [1126, 544] width 49 height 20
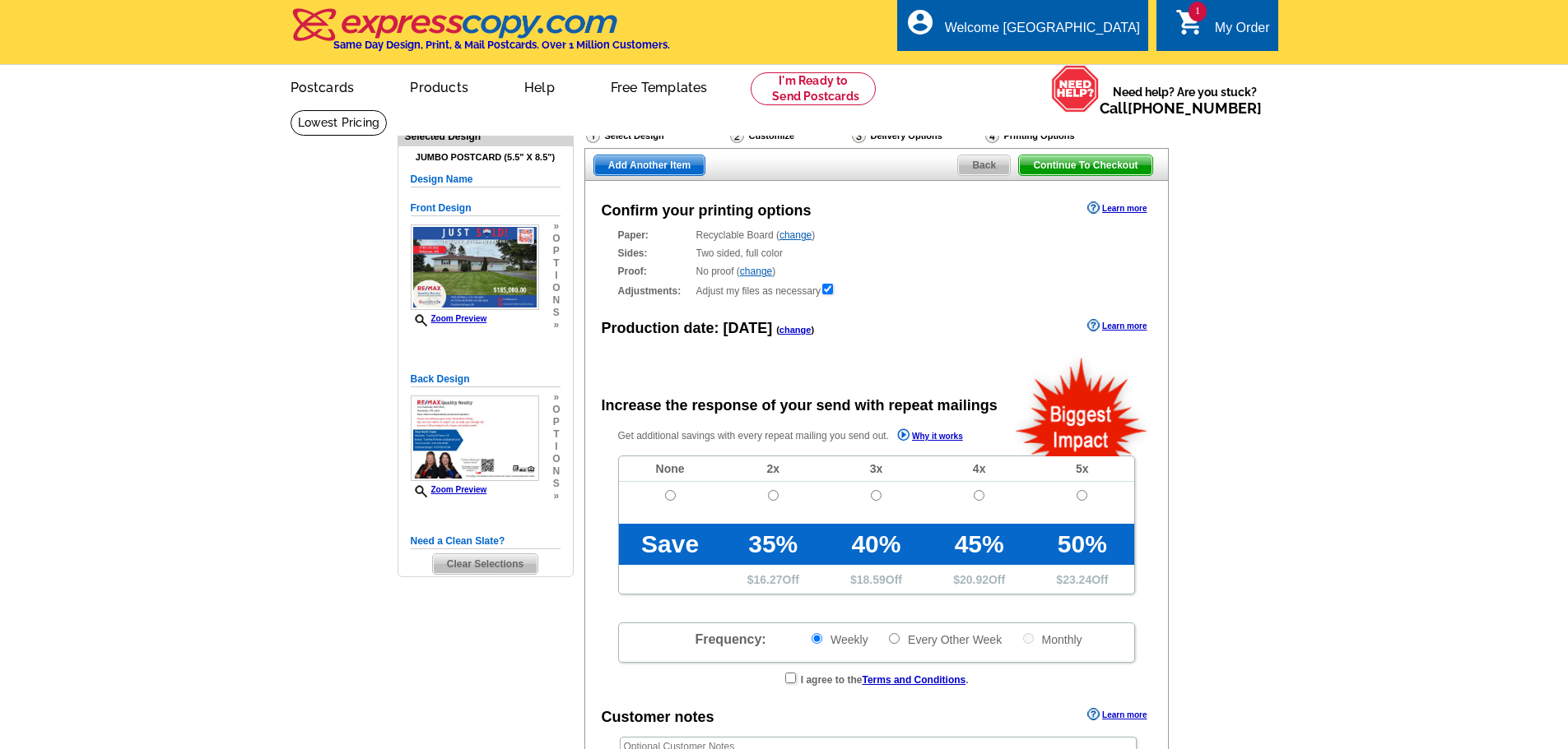
radio input "false"
click at [670, 500] on input "radio" at bounding box center [670, 495] width 11 height 11
radio input "true"
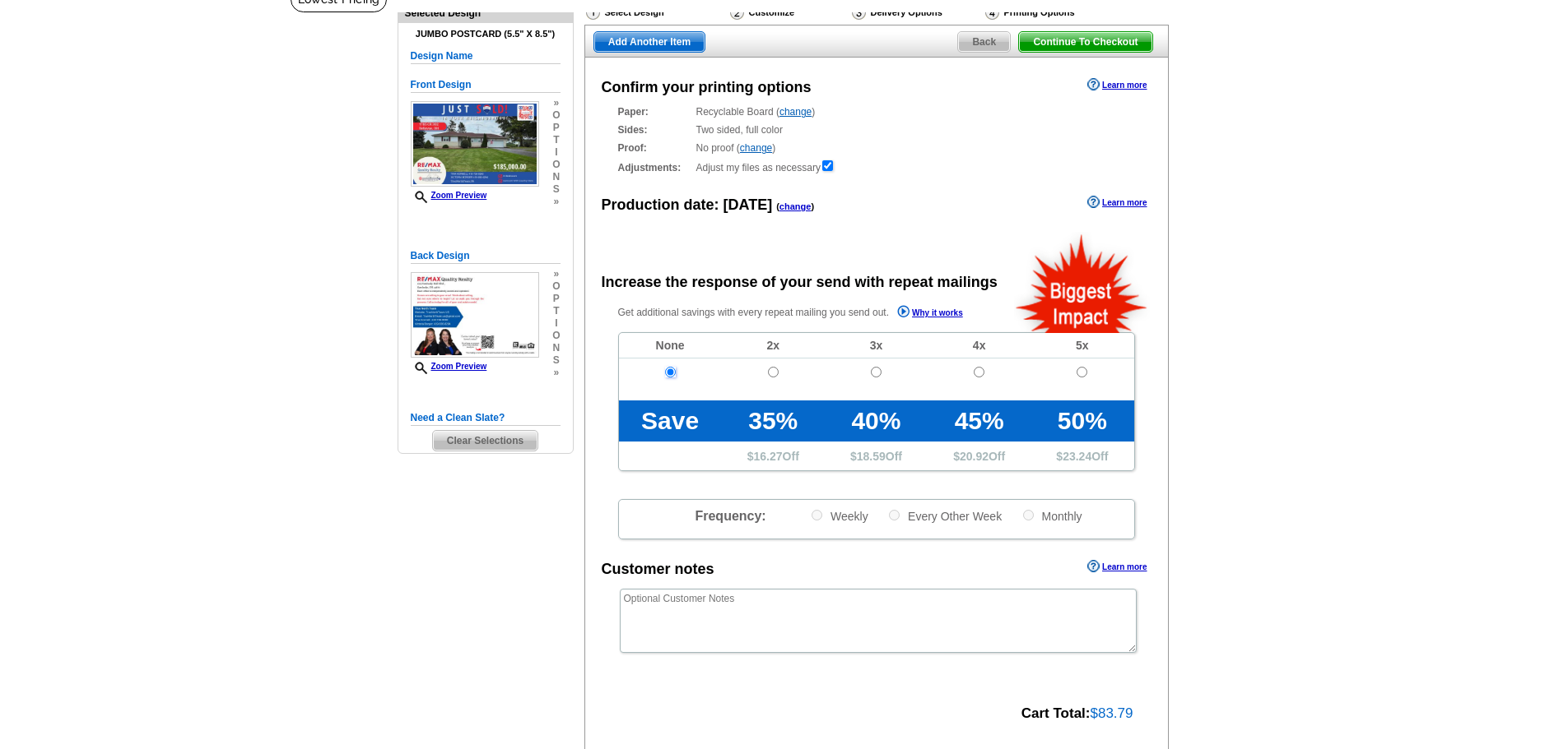
scroll to position [247, 0]
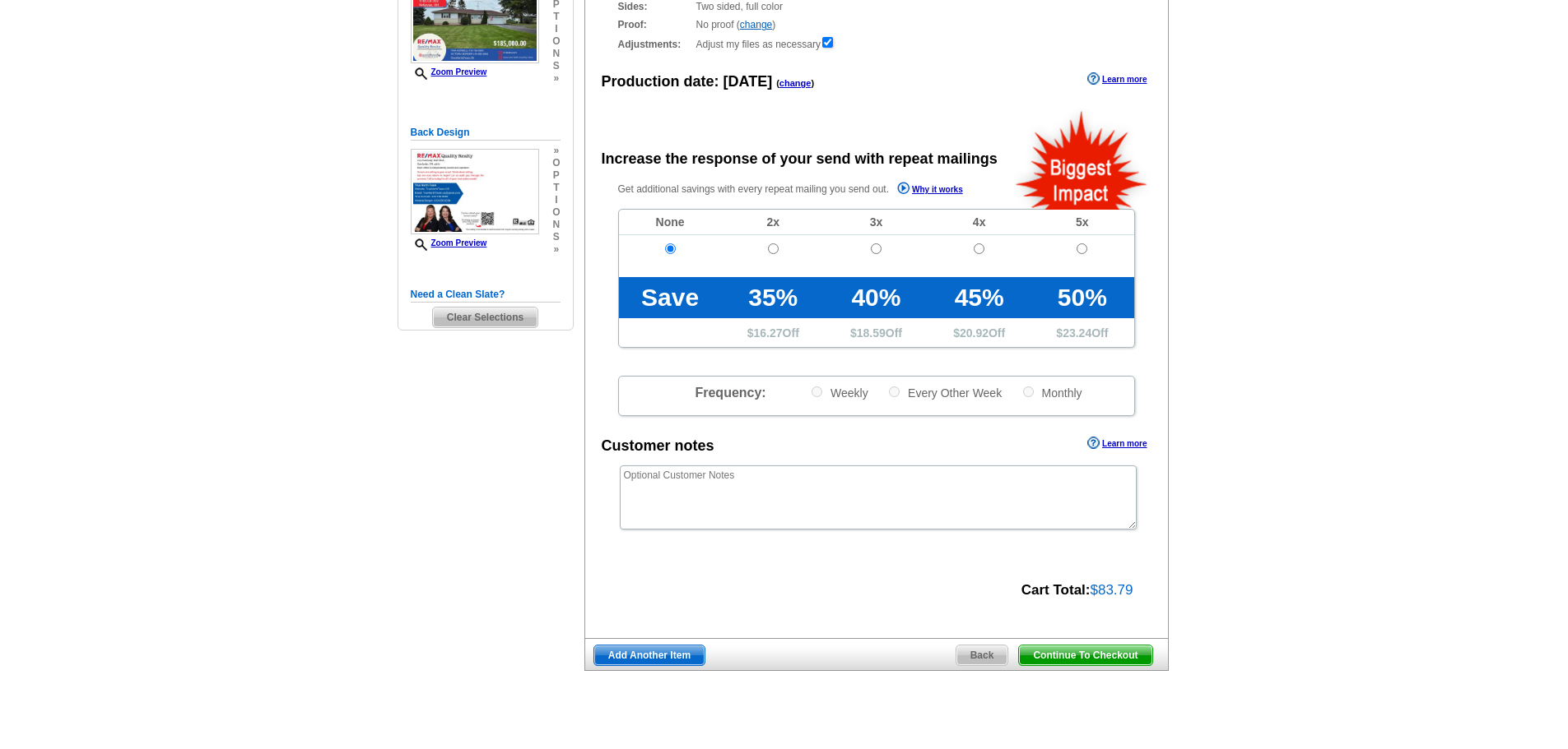
click at [1073, 658] on span "Continue To Checkout" at bounding box center [1085, 656] width 132 height 20
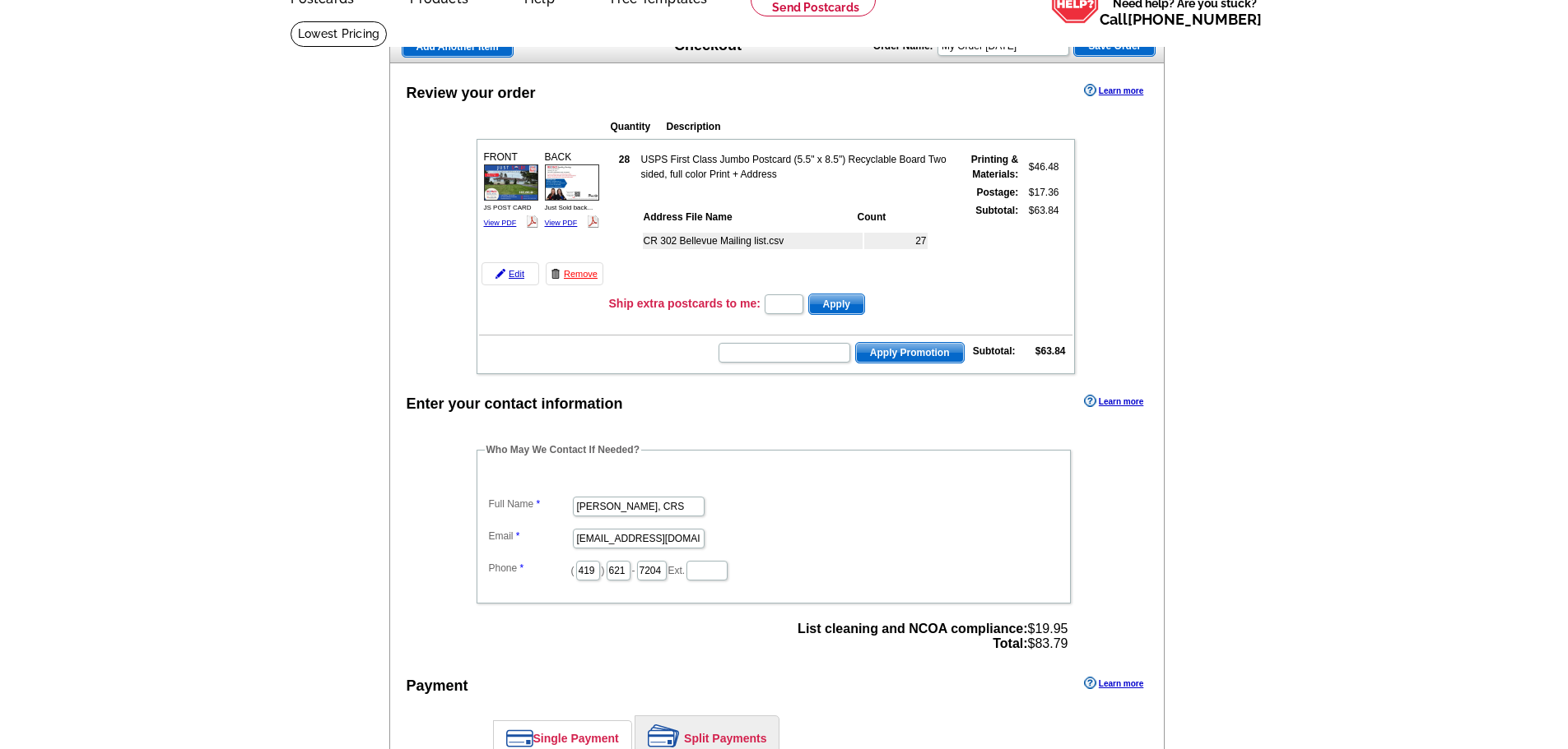
scroll to position [165, 0]
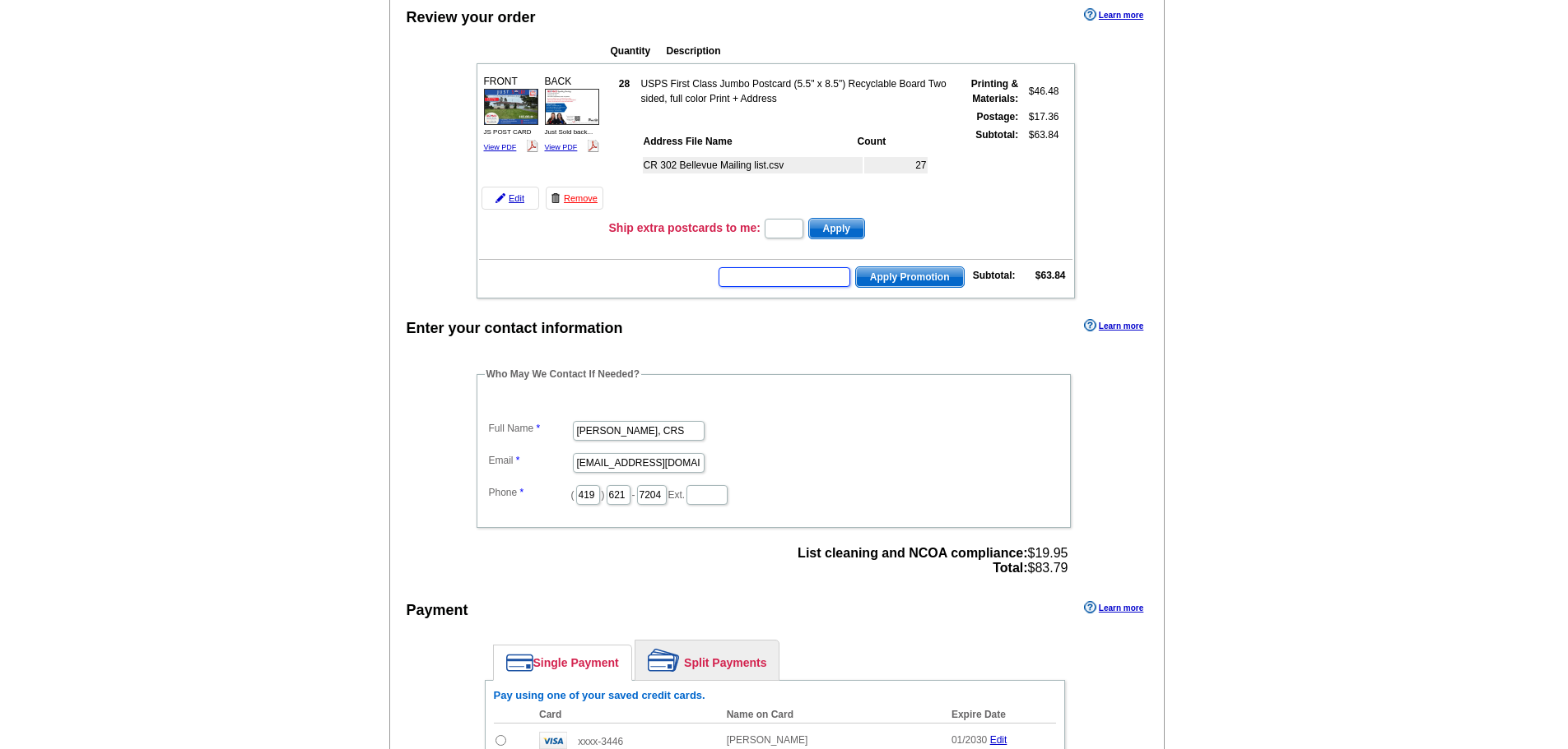
click at [763, 278] on input "text" at bounding box center [784, 278] width 131 height 20
type input "E2025"
click at [912, 282] on span "Apply Promotion" at bounding box center [910, 278] width 108 height 20
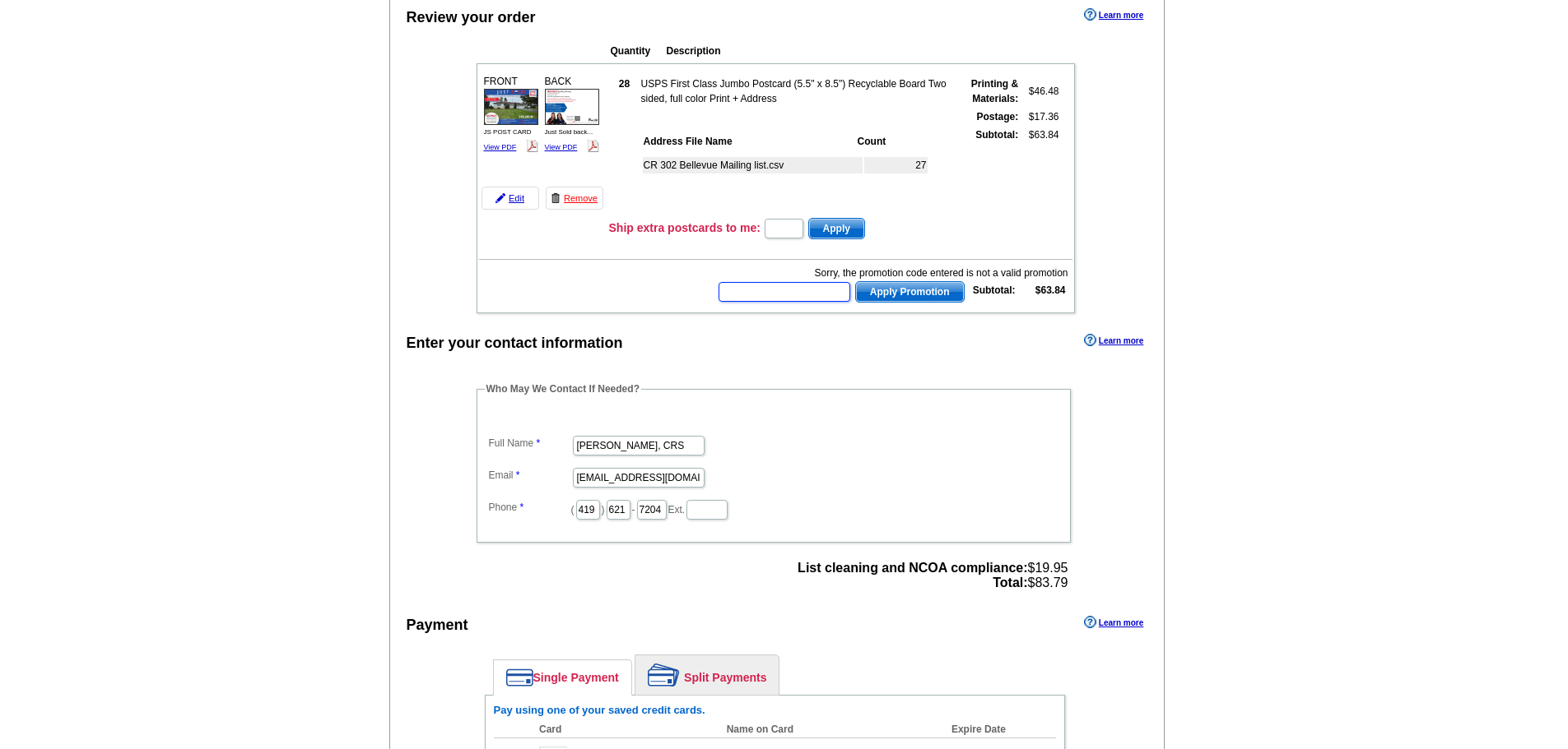
click at [772, 291] on input "text" at bounding box center [784, 292] width 131 height 20
type input "E302025"
click at [919, 294] on span "Apply Promotion" at bounding box center [910, 292] width 108 height 20
click at [754, 299] on input "text" at bounding box center [784, 292] width 131 height 20
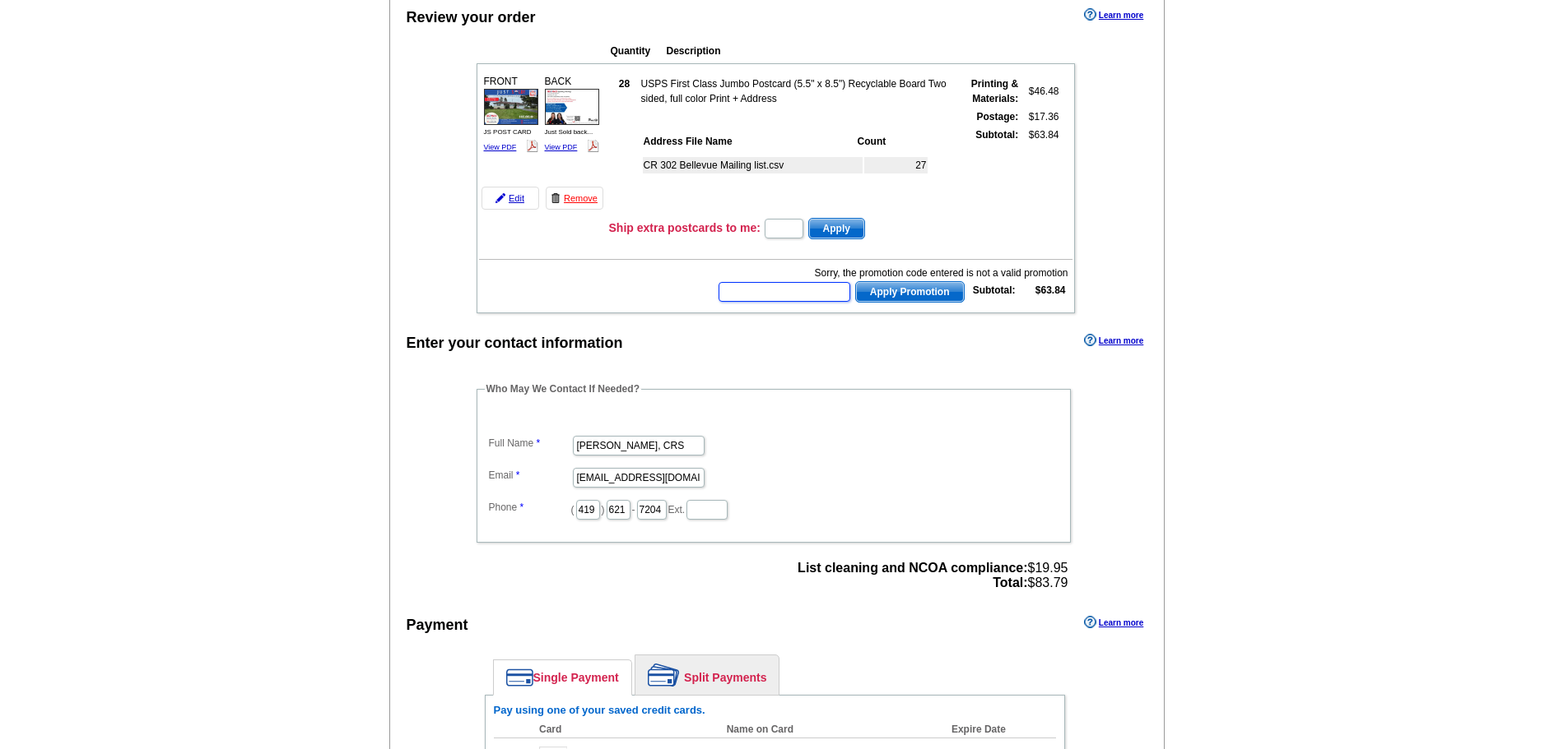
click at [754, 299] on input "text" at bounding box center [784, 292] width 131 height 20
type input "CC2330"
click at [925, 294] on span "Apply Promotion" at bounding box center [910, 292] width 108 height 20
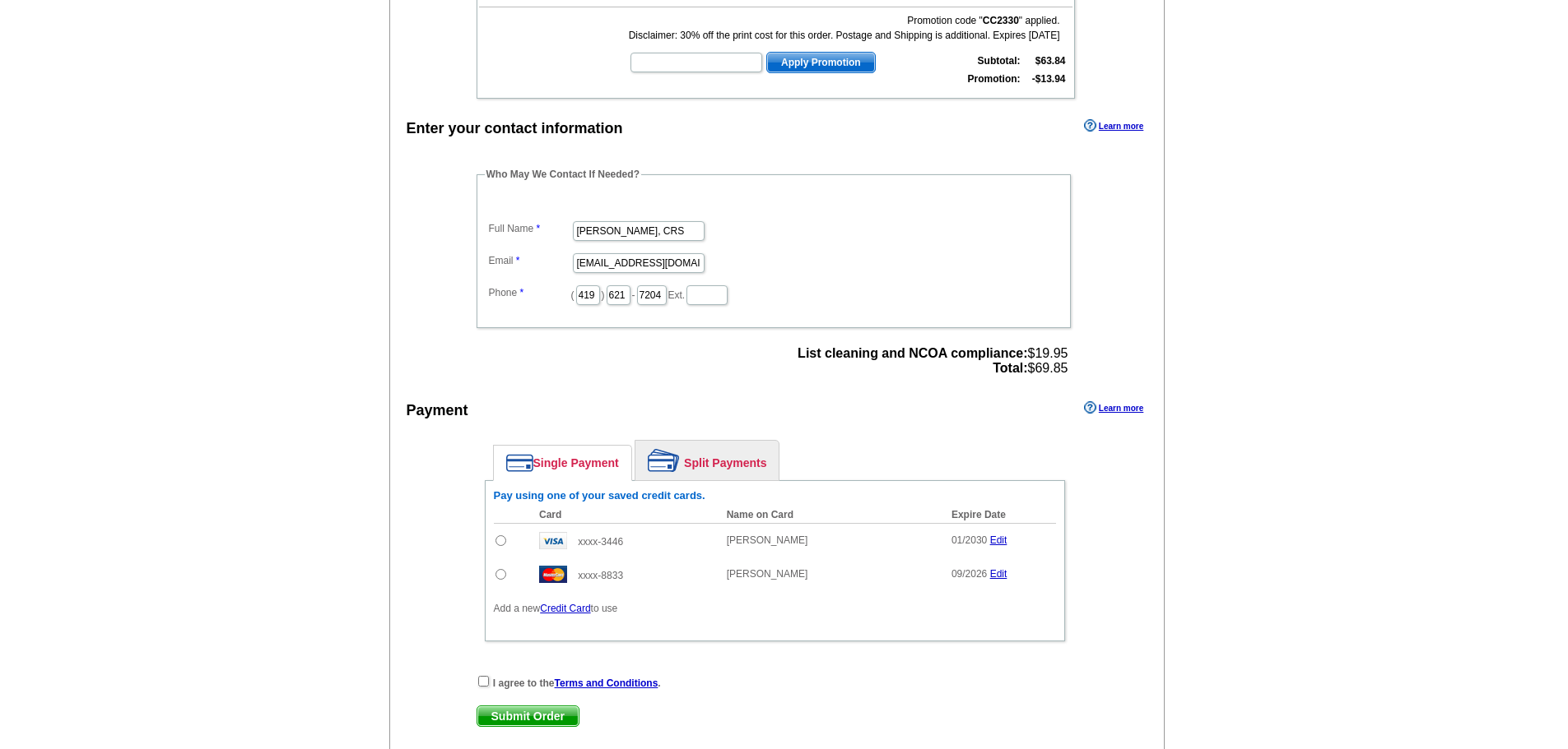
scroll to position [494, 0]
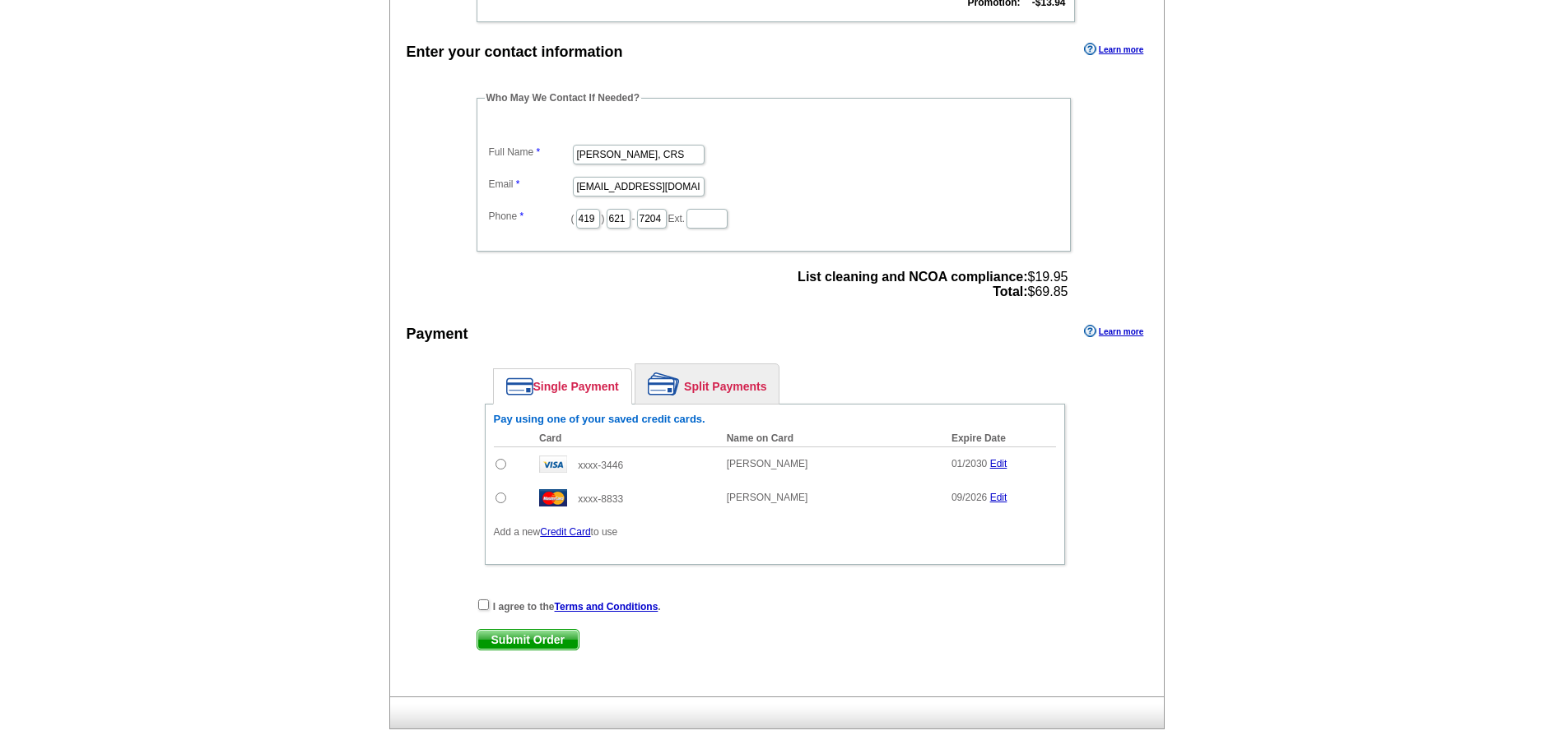
click at [735, 397] on link "Split Payments" at bounding box center [707, 383] width 143 height 39
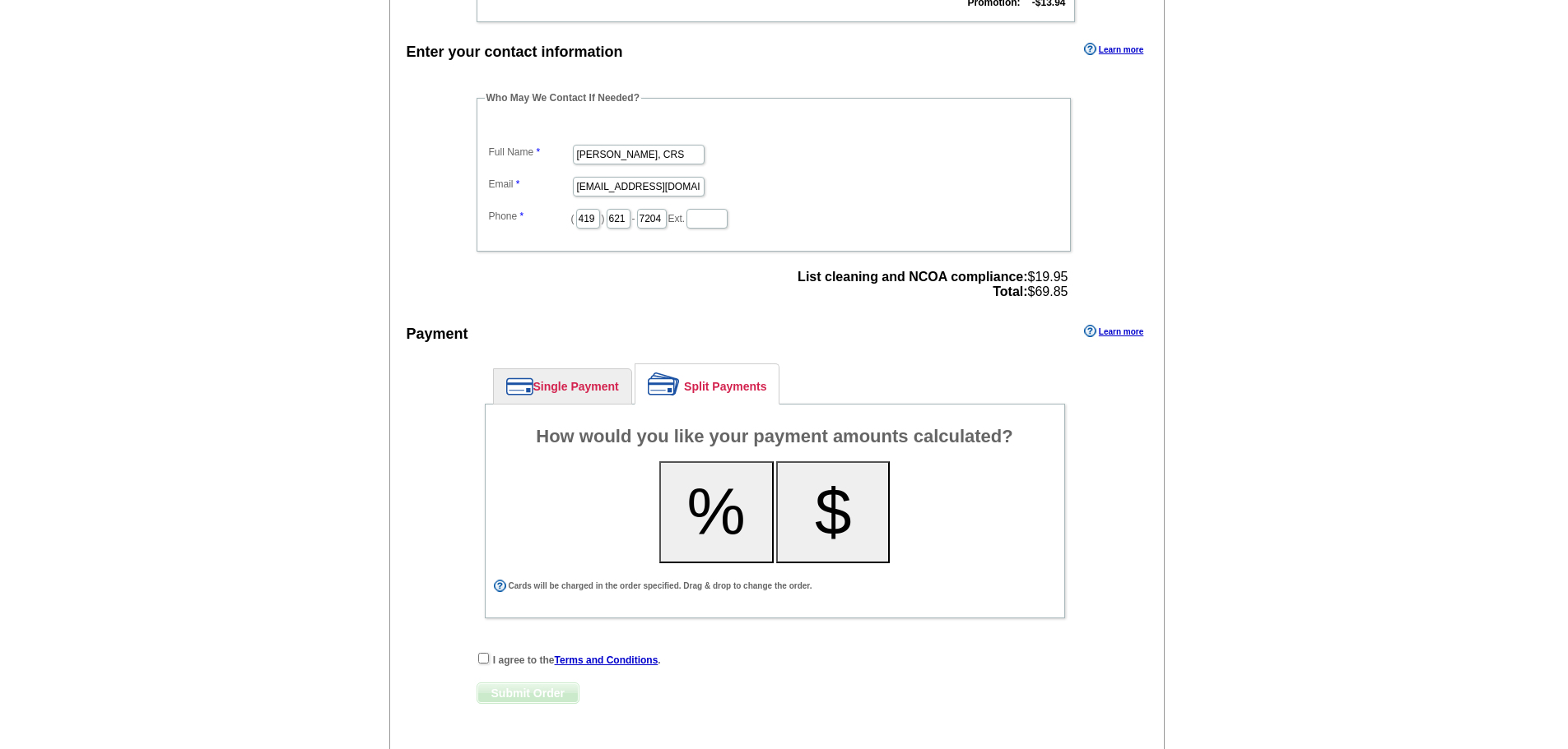
click at [698, 507] on button "%" at bounding box center [717, 512] width 115 height 102
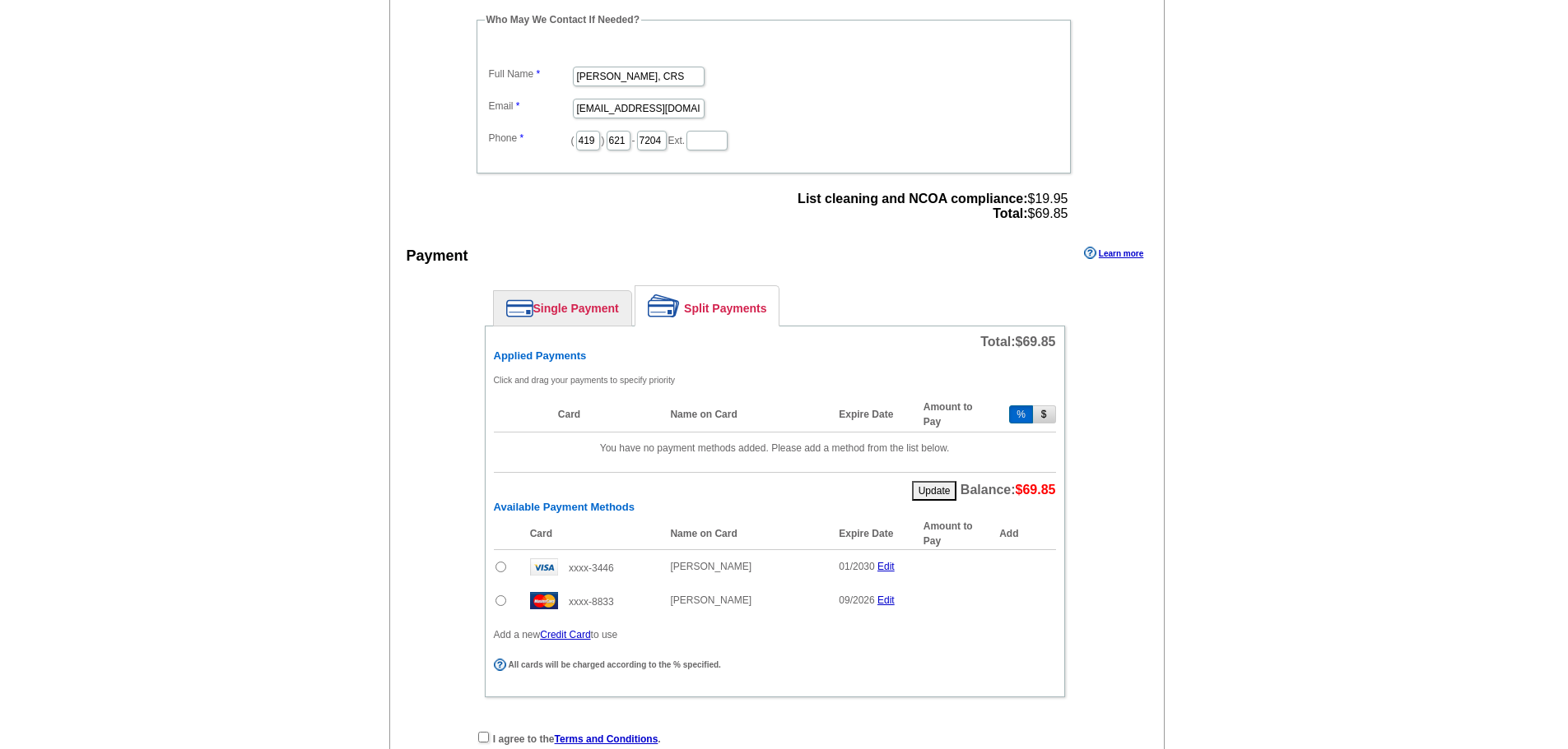
scroll to position [576, 0]
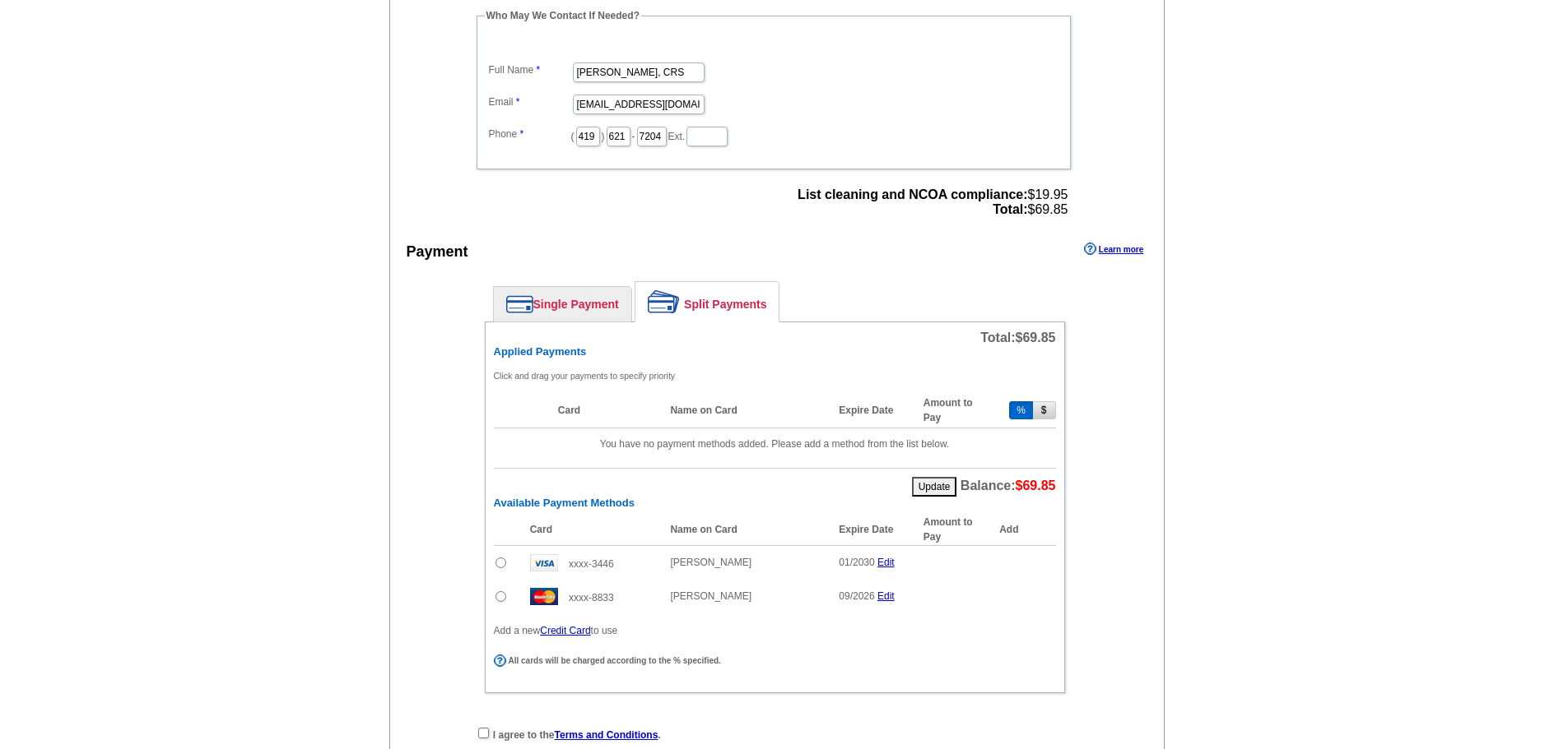
click at [498, 563] on input "radio" at bounding box center [501, 563] width 11 height 11
radio input "true"
click at [970, 567] on input "100" at bounding box center [964, 566] width 49 height 20
click at [1041, 562] on span "Add" at bounding box center [1031, 566] width 47 height 20
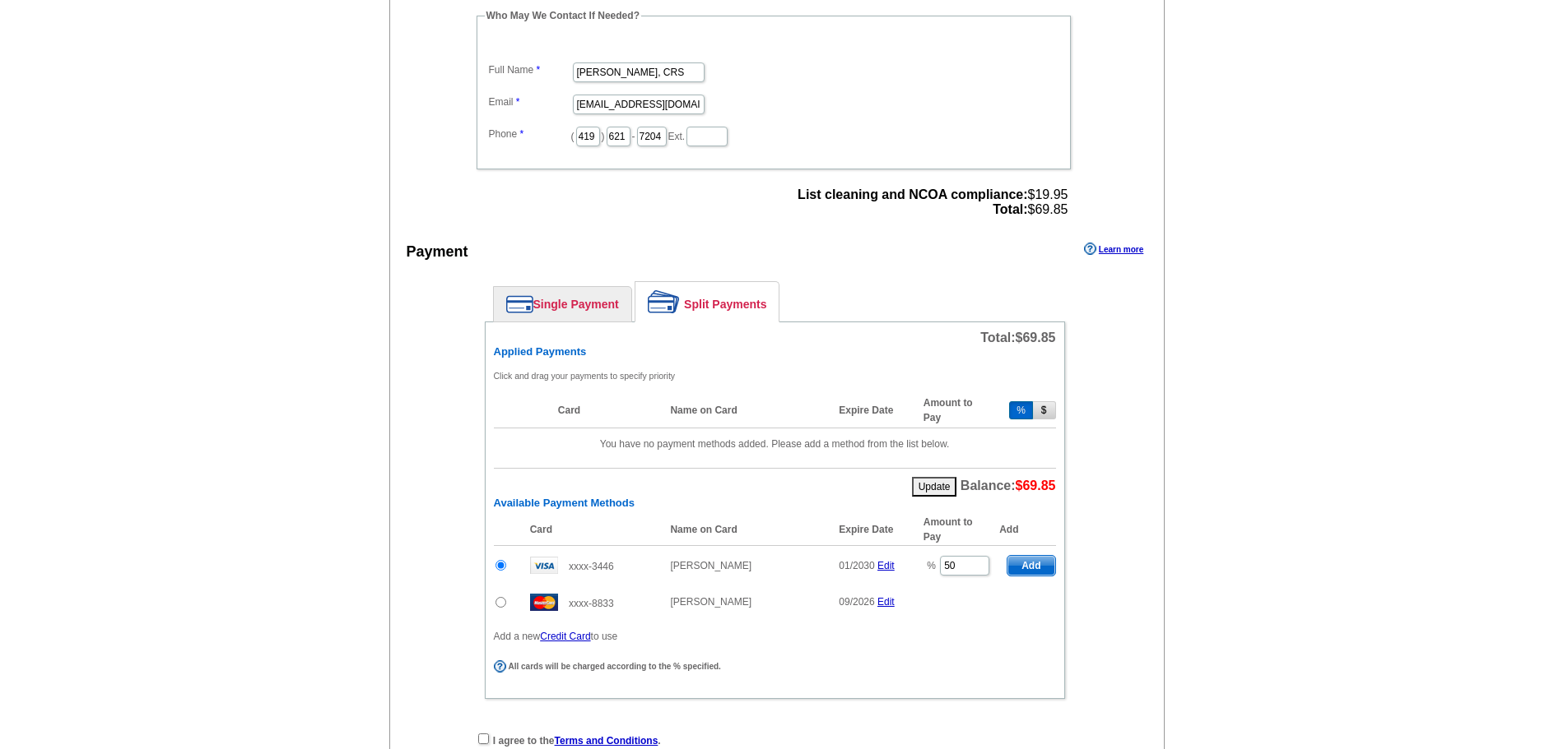
type input "100"
radio input "false"
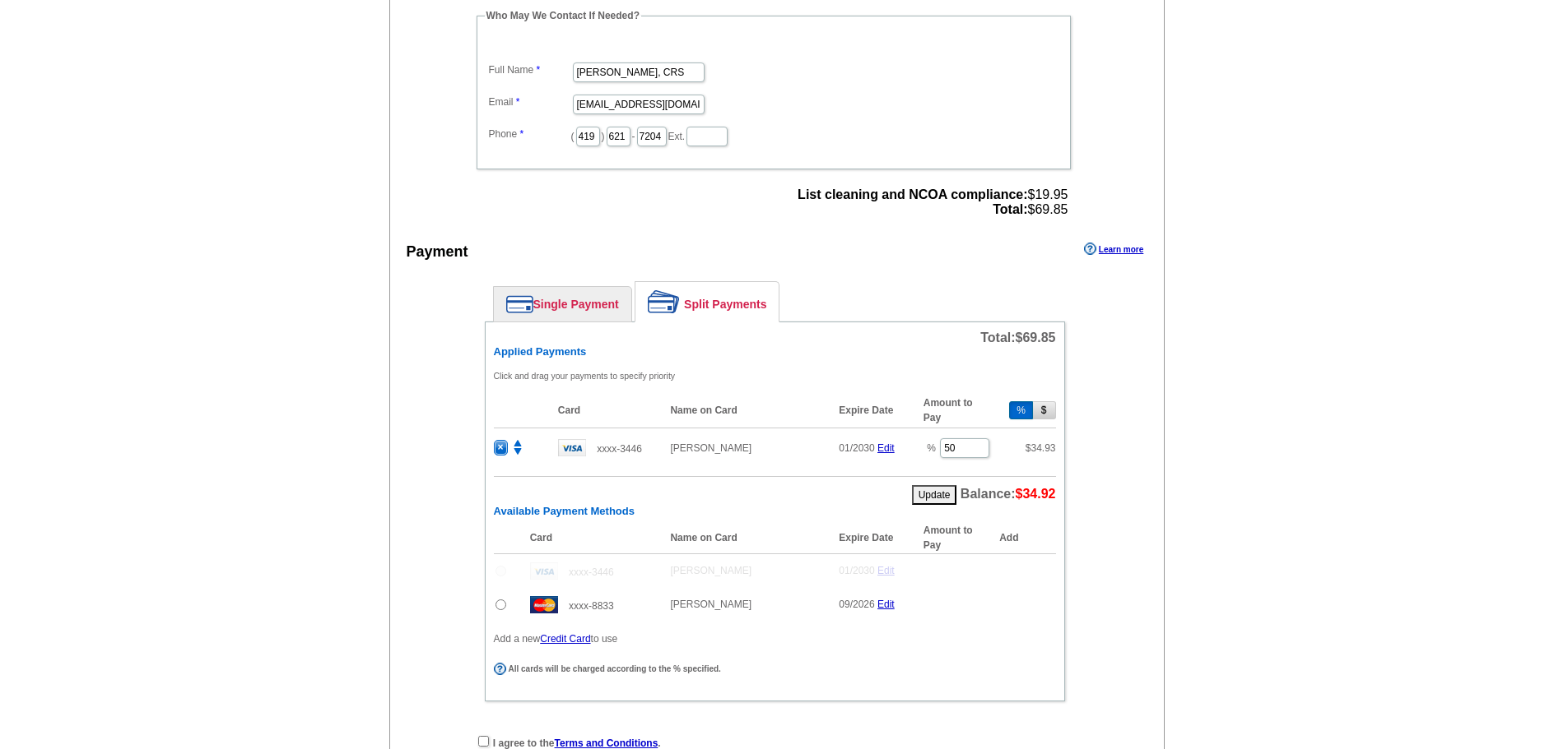
click at [502, 609] on input "radio" at bounding box center [501, 604] width 11 height 11
click at [1041, 611] on span "Add" at bounding box center [1031, 608] width 47 height 20
click at [1035, 605] on table "Card Name on Card Expire Date Amount to Pay Add xxxx-3446 Victoria A Borger 01/…" at bounding box center [775, 574] width 562 height 106
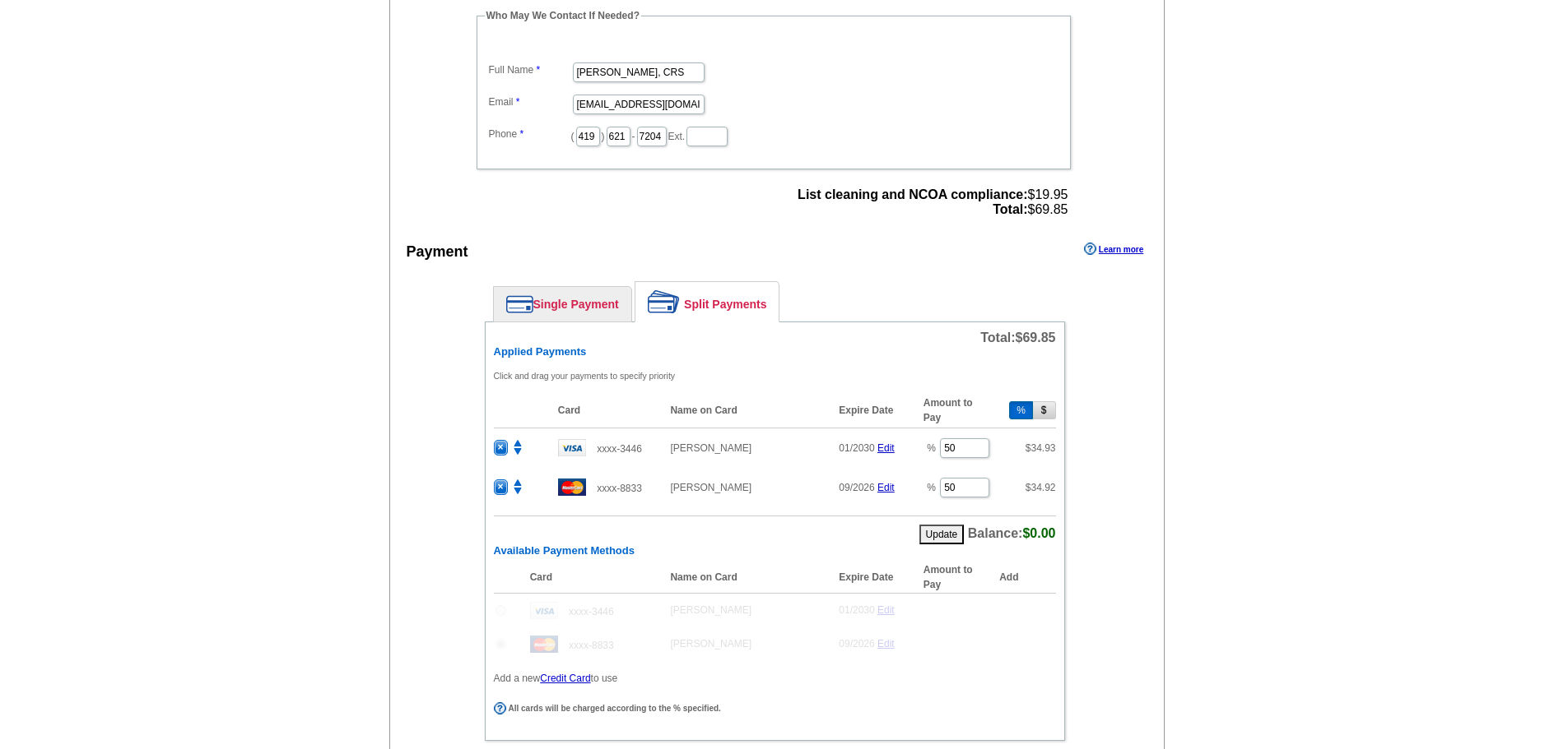
radio input "false"
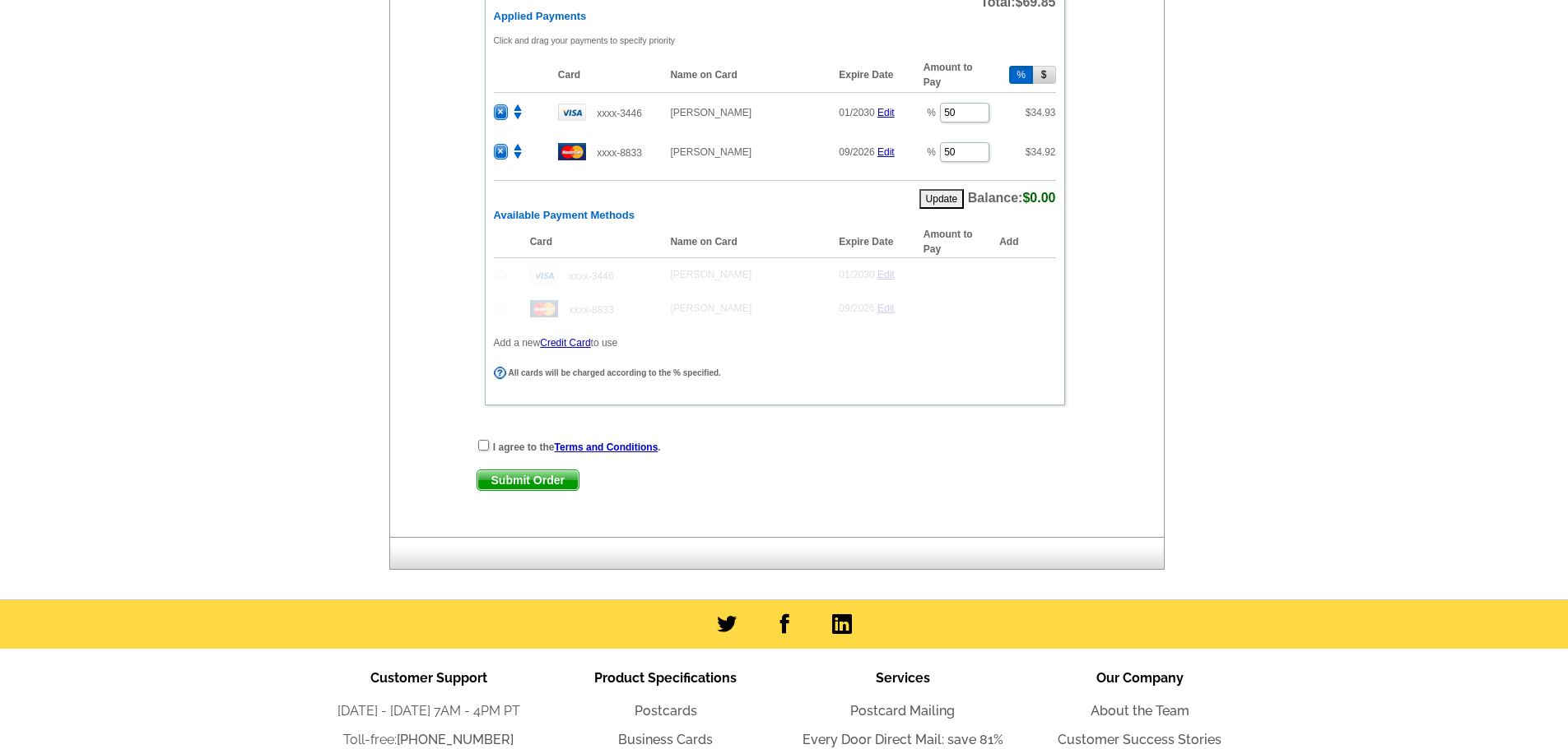
scroll to position [987, 0]
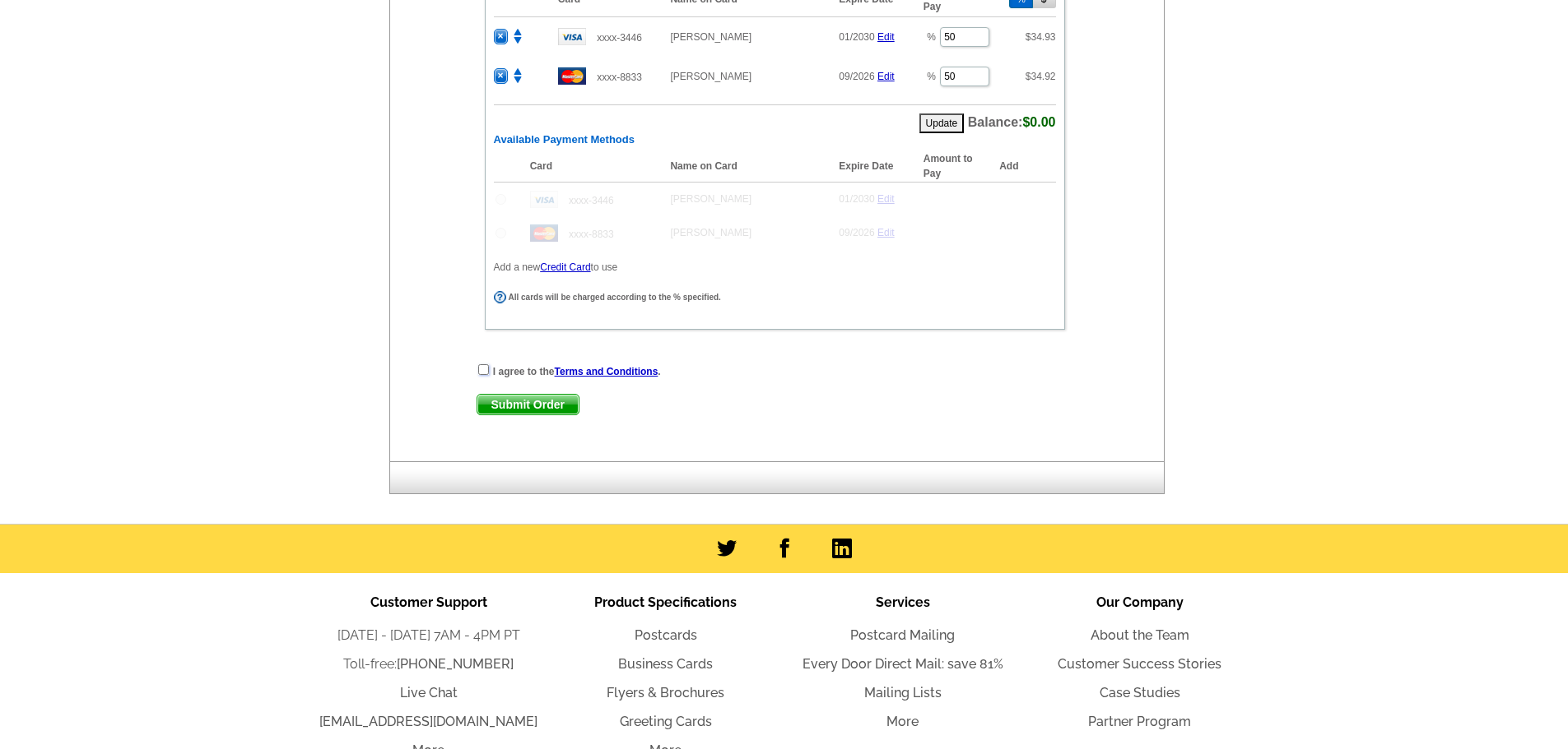
click at [482, 372] on input "checkbox" at bounding box center [483, 369] width 11 height 11
checkbox input "true"
click at [490, 405] on span "Submit Order" at bounding box center [528, 405] width 101 height 20
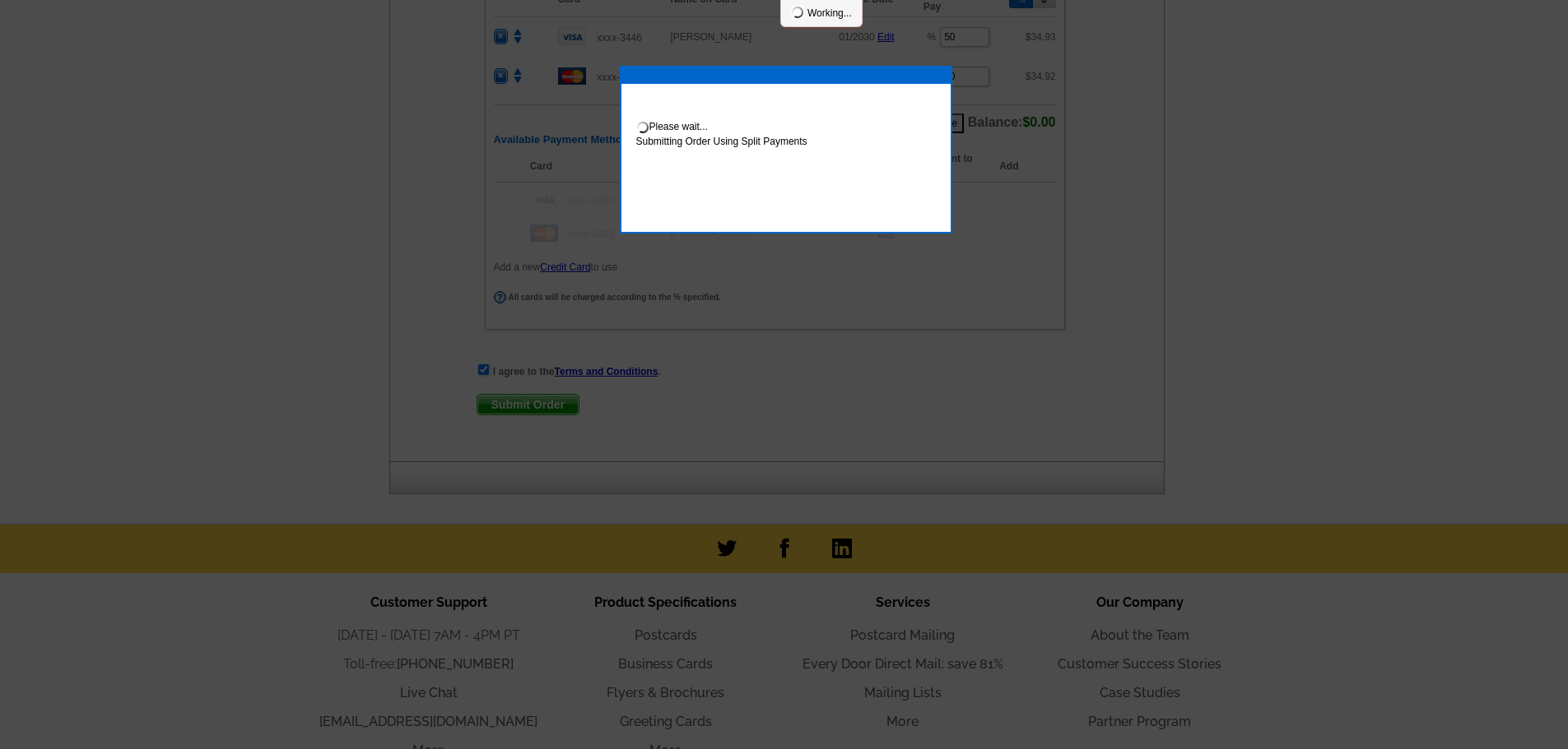
scroll to position [1070, 0]
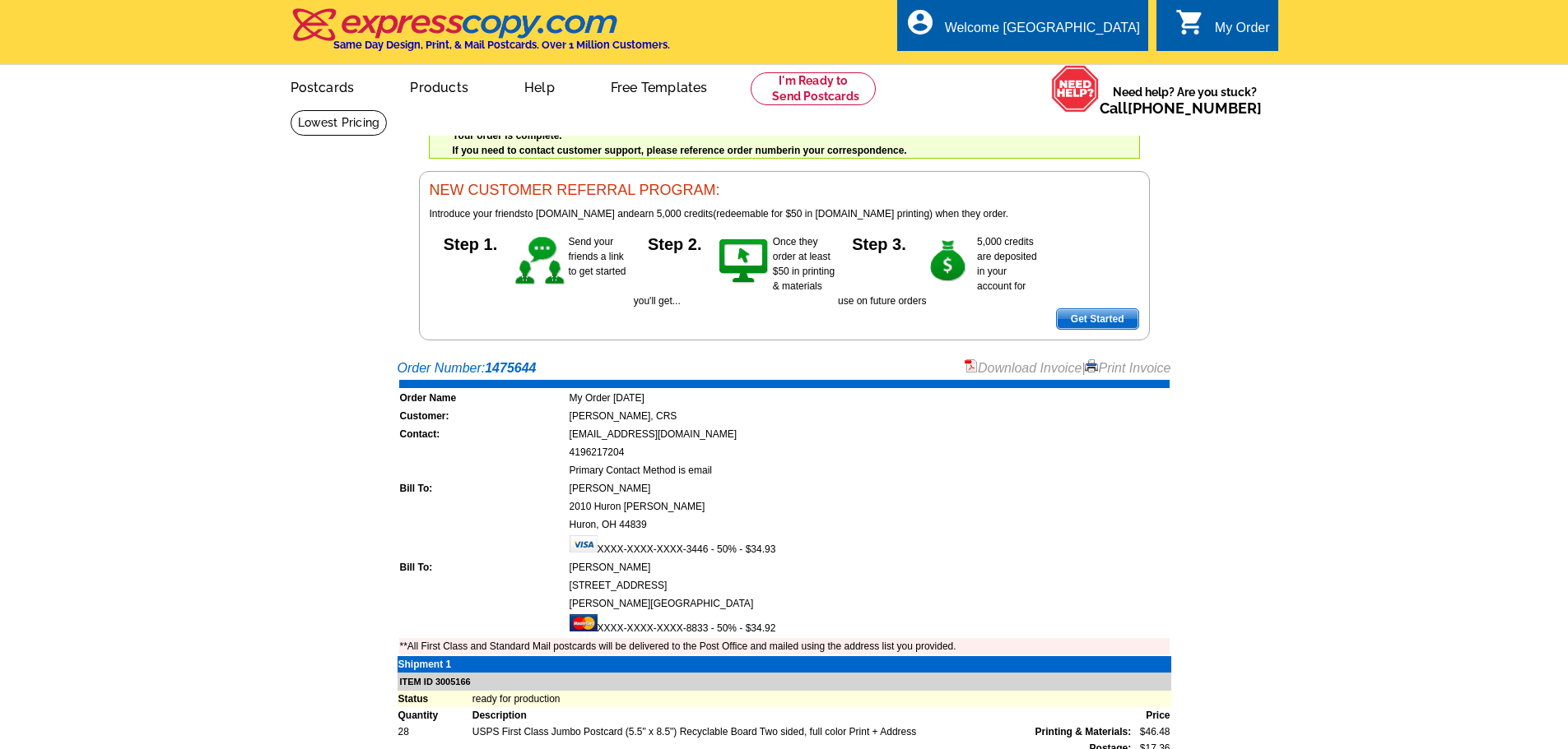
click at [1001, 366] on link "Download Invoice" at bounding box center [1023, 367] width 117 height 14
